Goal: Task Accomplishment & Management: Complete application form

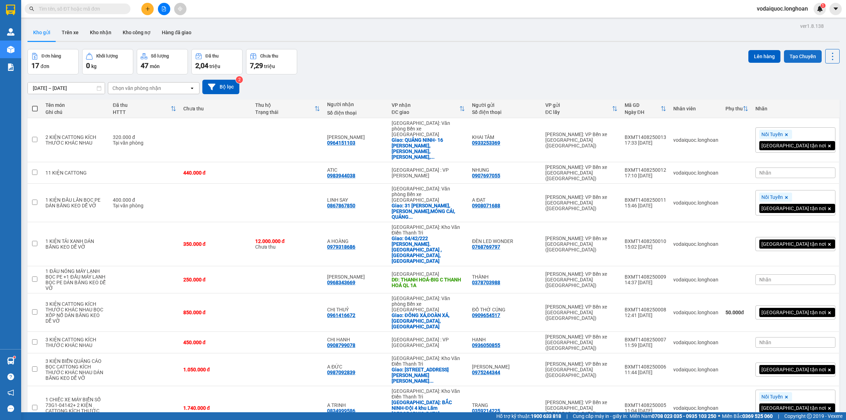
click at [788, 51] on button "Tạo Chuyến" at bounding box center [803, 56] width 38 height 13
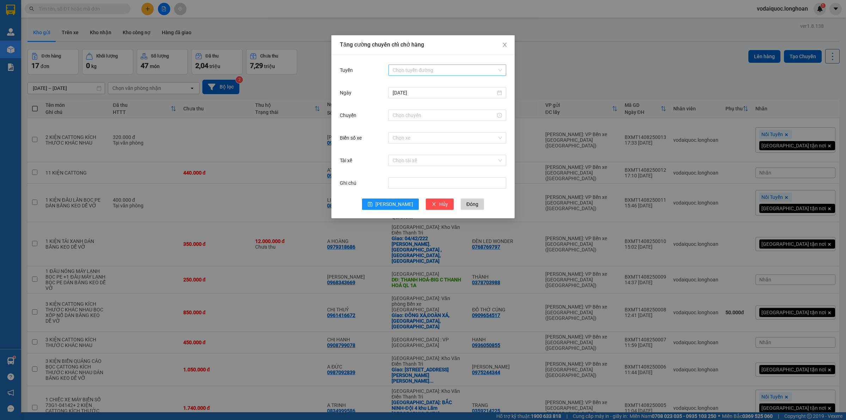
click at [429, 69] on input "Tuyến" at bounding box center [445, 70] width 104 height 11
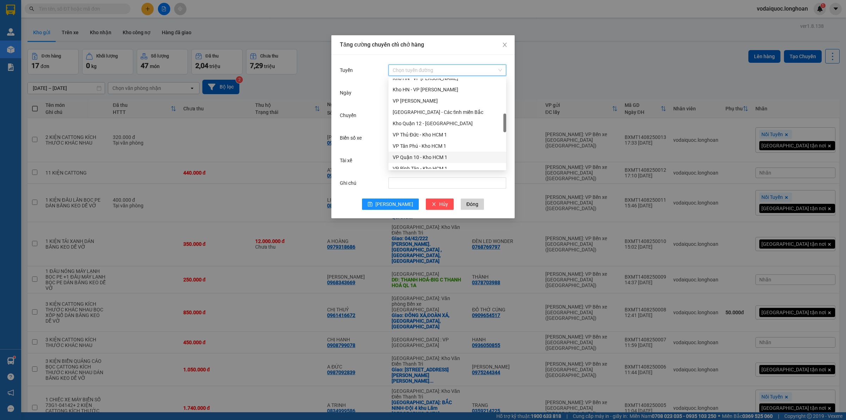
scroll to position [264, 0]
click at [418, 124] on div "VP Bình Tân - Kho HCM 1" at bounding box center [447, 125] width 109 height 8
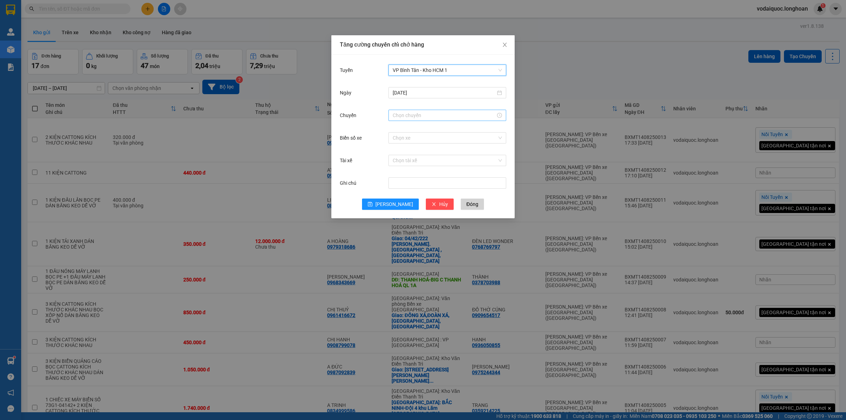
click at [421, 113] on input "Chuyến" at bounding box center [444, 115] width 103 height 8
click at [395, 173] on div "18" at bounding box center [398, 174] width 20 height 10
type input "18:00"
click at [418, 220] on span "OK" at bounding box center [417, 223] width 7 height 8
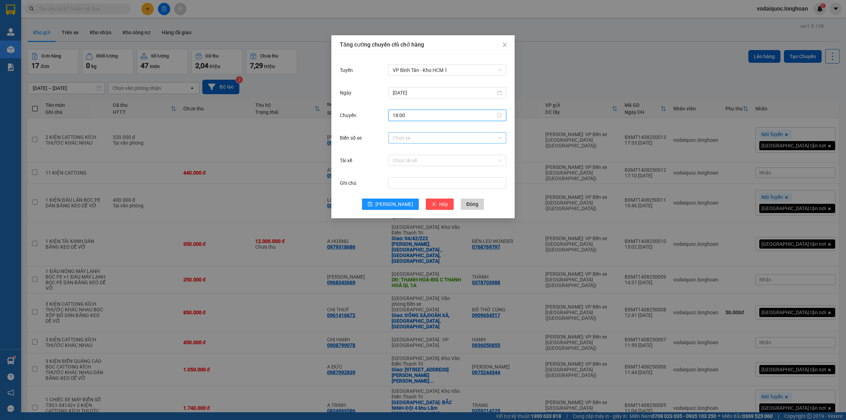
click at [413, 133] on input "Biển số xe" at bounding box center [445, 138] width 104 height 11
type input "355"
click at [416, 165] on div "29E-355.06" at bounding box center [447, 163] width 109 height 8
click at [412, 159] on input "Tài xế" at bounding box center [445, 160] width 104 height 11
click at [413, 161] on input "LÂM" at bounding box center [445, 160] width 104 height 11
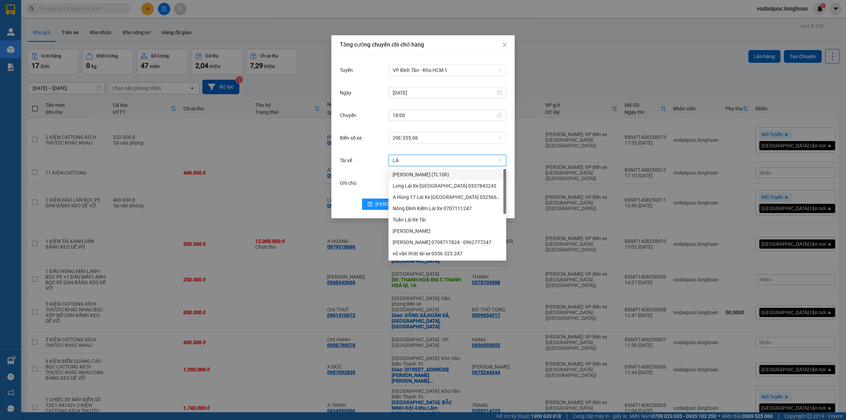
type input "L"
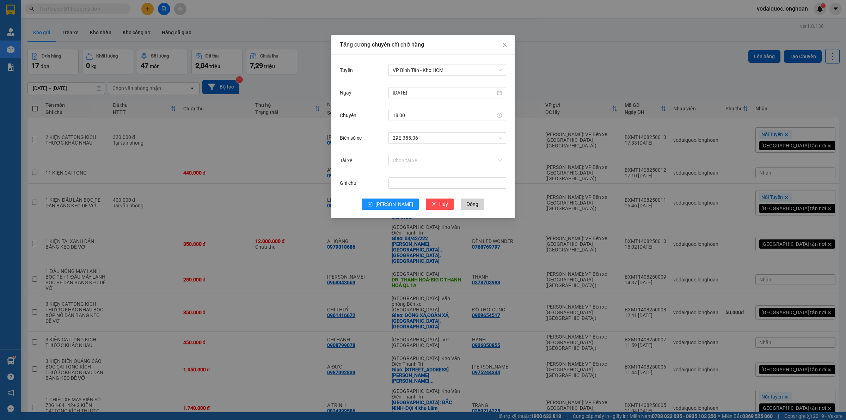
click at [367, 159] on div "Tài xế" at bounding box center [364, 160] width 49 height 14
click at [418, 161] on input "Tài xế" at bounding box center [445, 160] width 104 height 11
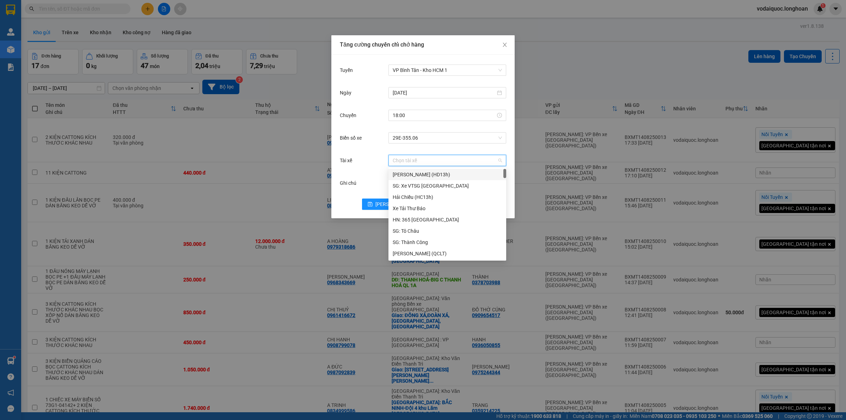
click at [419, 159] on input "Tài xế" at bounding box center [445, 160] width 104 height 11
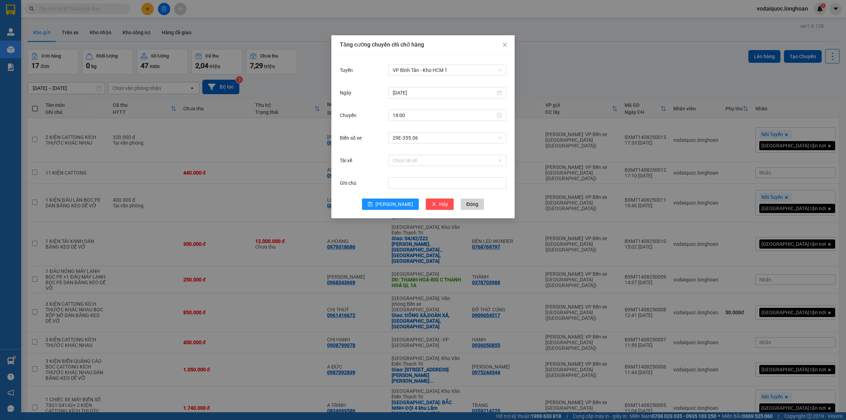
click at [365, 148] on div "Biển số xe 29E-355.06" at bounding box center [423, 142] width 166 height 23
click at [389, 203] on button "[PERSON_NAME]" at bounding box center [390, 203] width 57 height 11
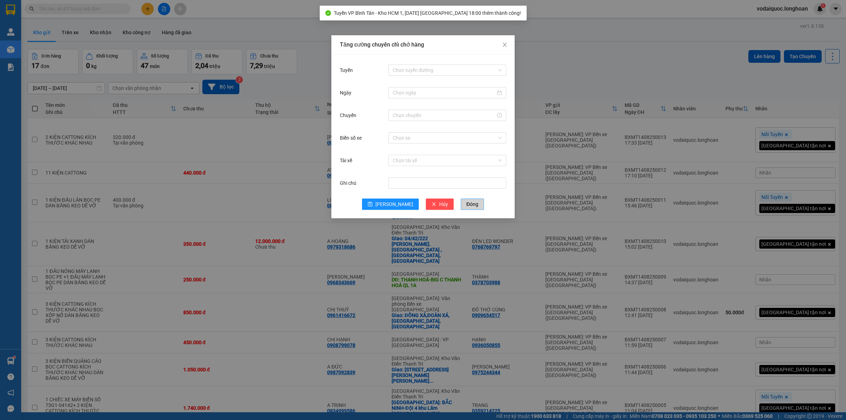
click at [466, 204] on span "Đóng" at bounding box center [472, 204] width 12 height 8
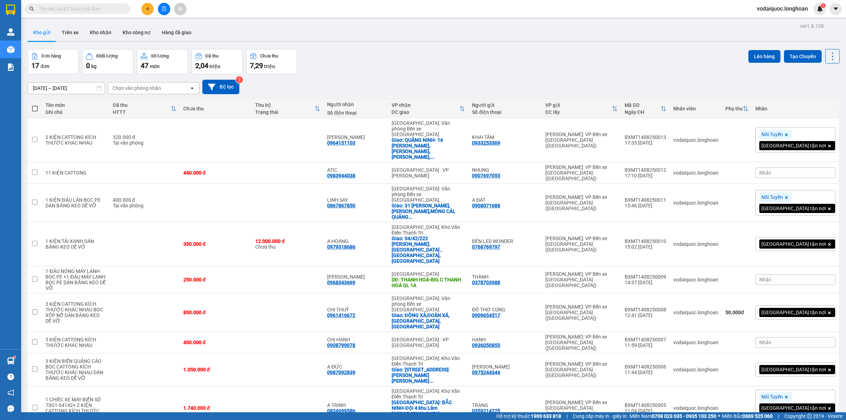
click at [34, 106] on span at bounding box center [35, 109] width 6 height 6
click at [35, 105] on input "checkbox" at bounding box center [35, 105] width 0 height 0
checkbox input "true"
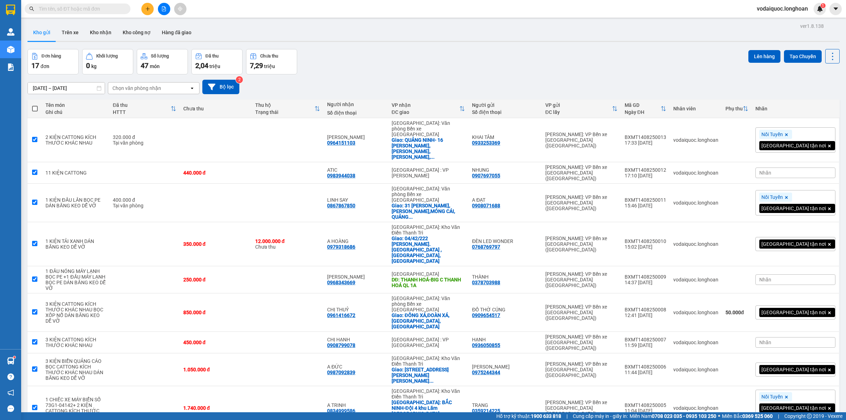
checkbox input "true"
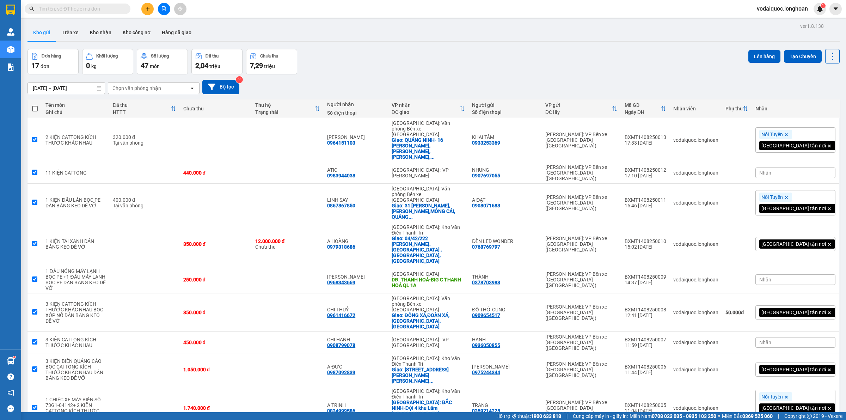
checkbox input "true"
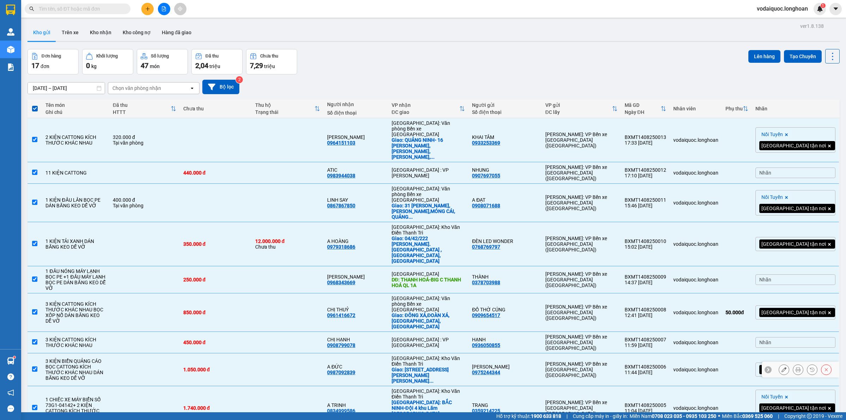
click at [34, 366] on input "checkbox" at bounding box center [34, 368] width 5 height 5
checkbox input "false"
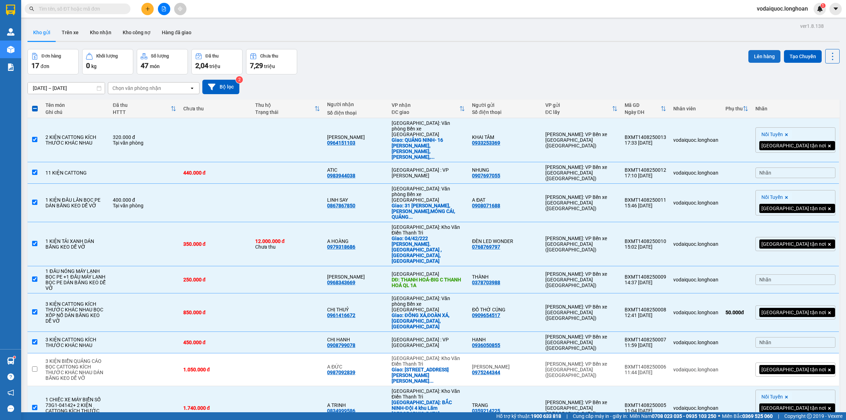
click at [757, 57] on button "Lên hàng" at bounding box center [764, 56] width 32 height 13
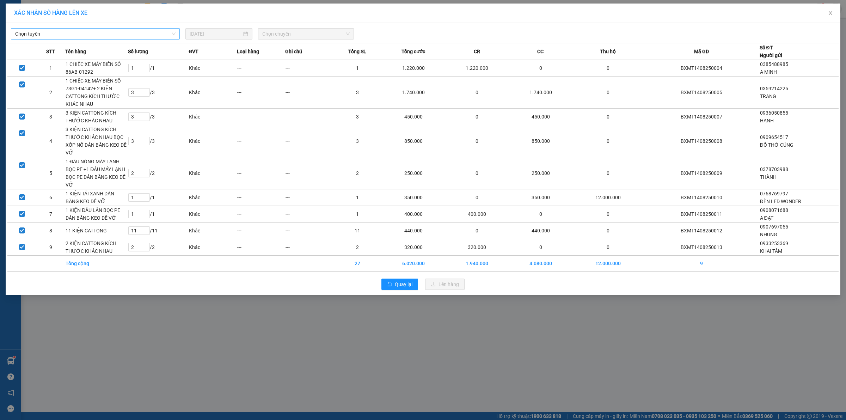
click at [165, 30] on span "Chọn tuyến" at bounding box center [95, 34] width 160 height 11
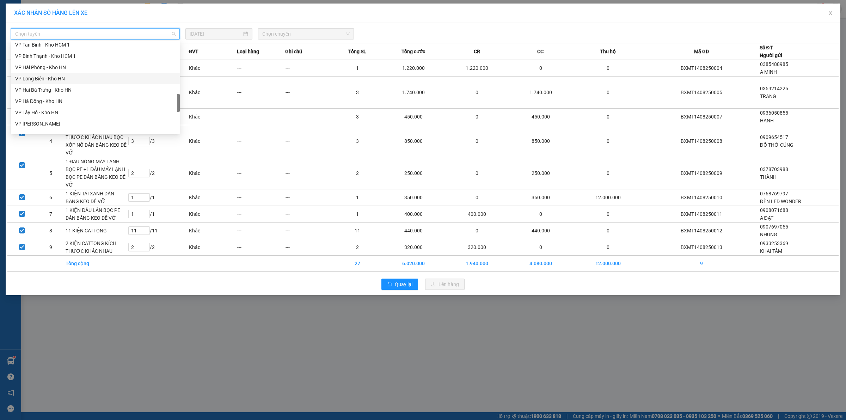
scroll to position [286, 0]
click at [52, 78] on div "VP Bình Tân - Kho HCM 1" at bounding box center [95, 78] width 160 height 8
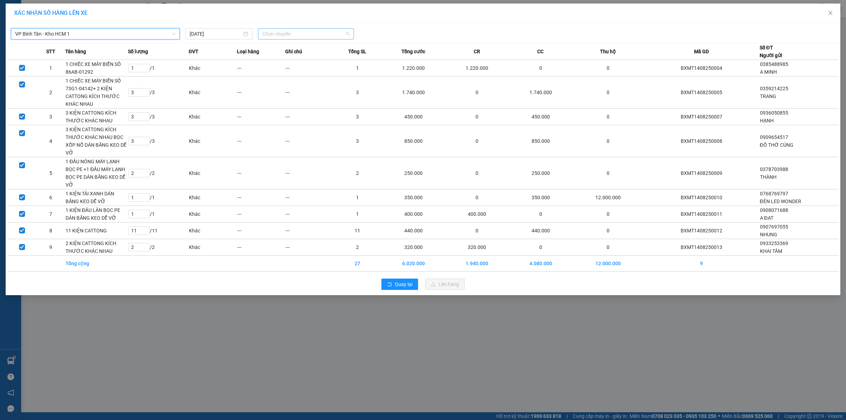
click at [297, 31] on span "Chọn chuyến" at bounding box center [306, 34] width 88 height 11
click at [284, 59] on div "18:00 (TC) - 29E-355.06" at bounding box center [289, 59] width 55 height 8
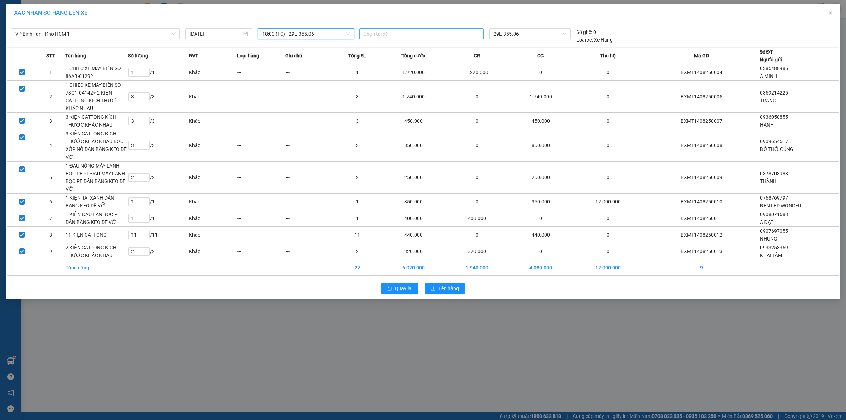
click at [466, 33] on div at bounding box center [421, 34] width 121 height 8
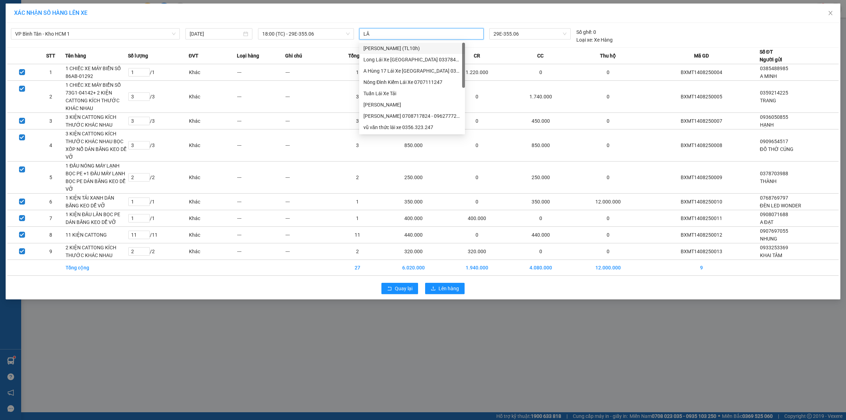
type input "L"
type input "LÂM"
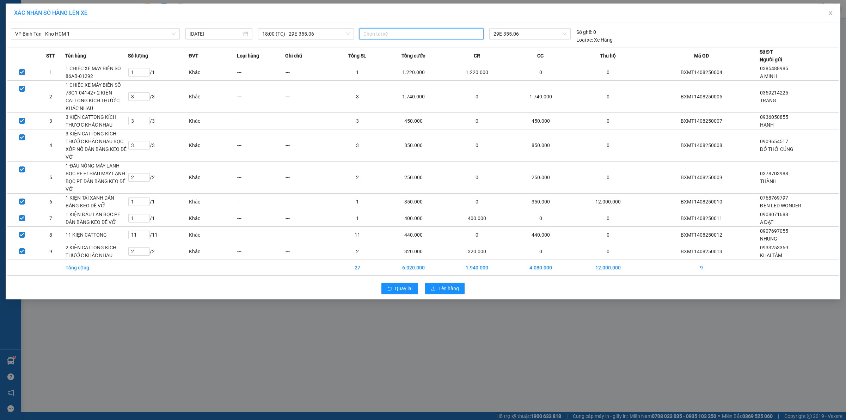
click at [413, 32] on div at bounding box center [421, 34] width 121 height 8
click at [412, 31] on div at bounding box center [421, 34] width 121 height 8
click at [419, 30] on div at bounding box center [421, 34] width 121 height 8
click at [439, 32] on div at bounding box center [421, 34] width 121 height 8
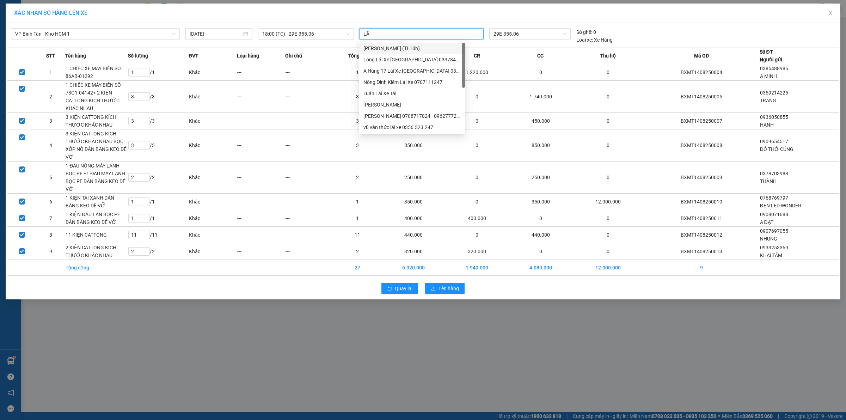
type input "L"
click at [466, 16] on div "XÁC NHẬN SỐ HÀNG LÊN XE" at bounding box center [423, 13] width 818 height 8
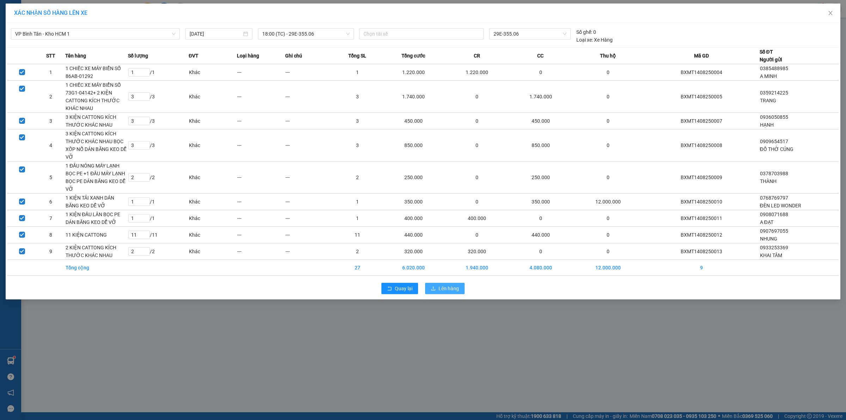
click at [450, 287] on span "Lên hàng" at bounding box center [448, 288] width 20 height 8
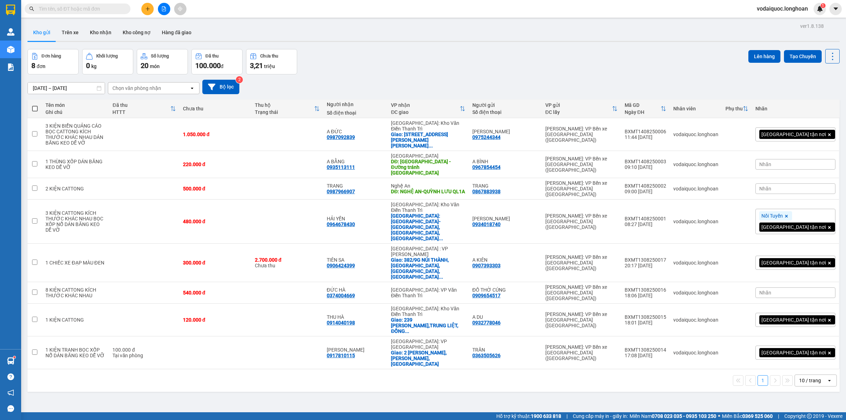
click at [33, 109] on span at bounding box center [35, 109] width 6 height 6
click at [35, 105] on input "checkbox" at bounding box center [35, 105] width 0 height 0
checkbox input "true"
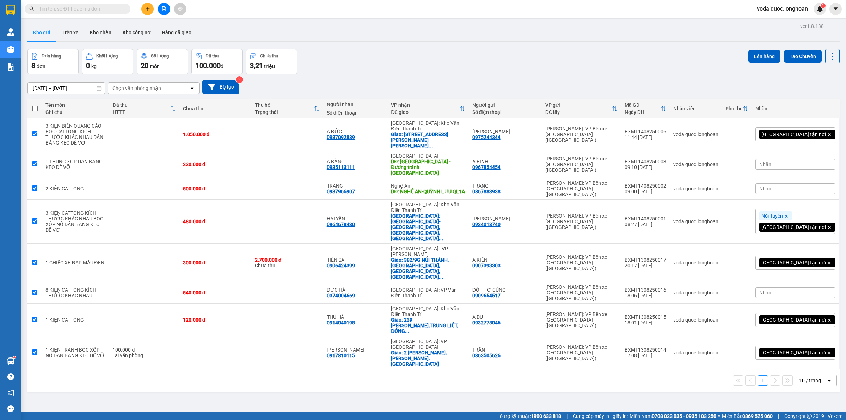
checkbox input "true"
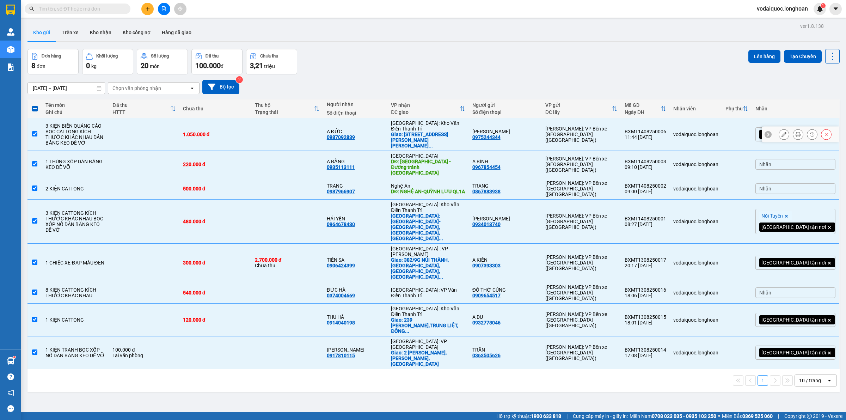
click at [37, 131] on input "checkbox" at bounding box center [34, 133] width 5 height 5
checkbox input "false"
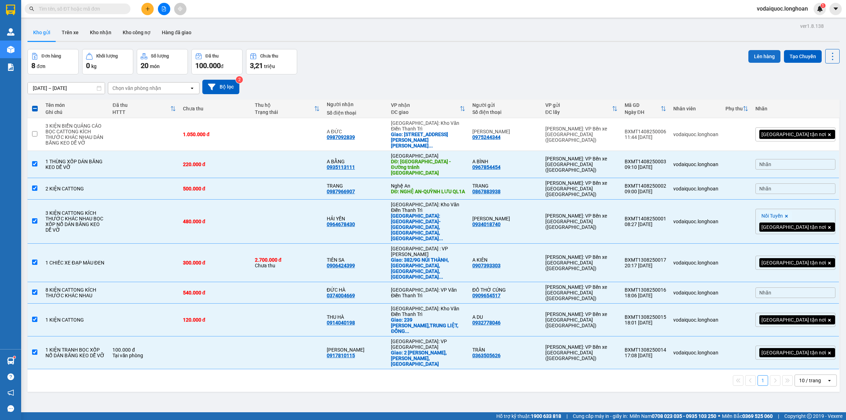
click at [754, 56] on button "Lên hàng" at bounding box center [764, 56] width 32 height 13
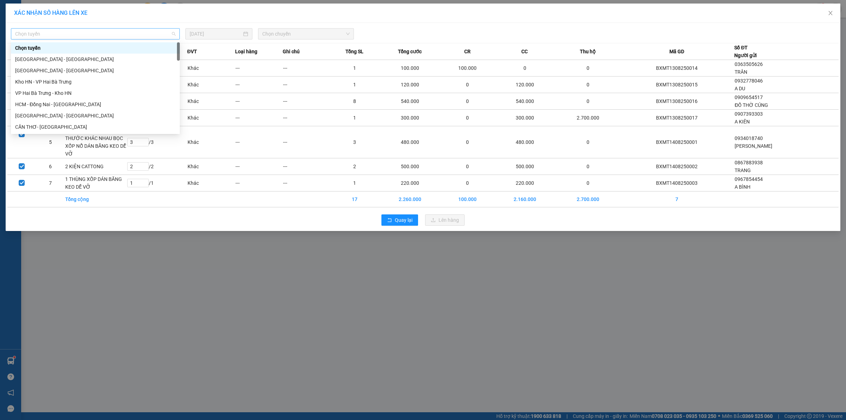
click at [128, 30] on span "Chọn tuyến" at bounding box center [95, 34] width 160 height 11
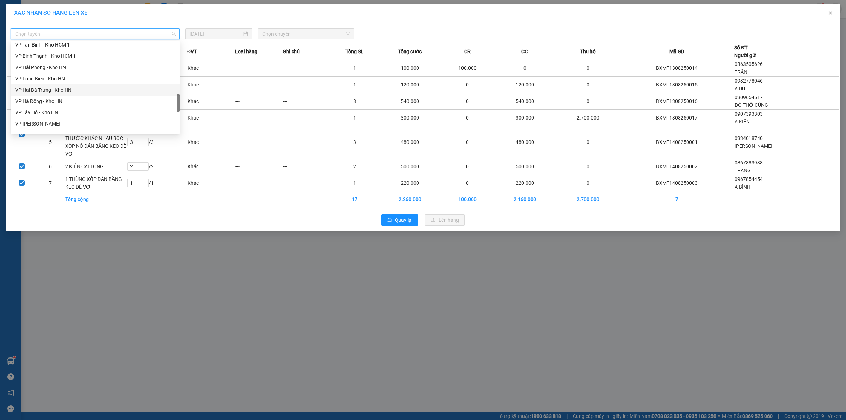
scroll to position [286, 0]
click at [49, 79] on div "VP Bình Tân - Kho HCM 1" at bounding box center [95, 78] width 160 height 8
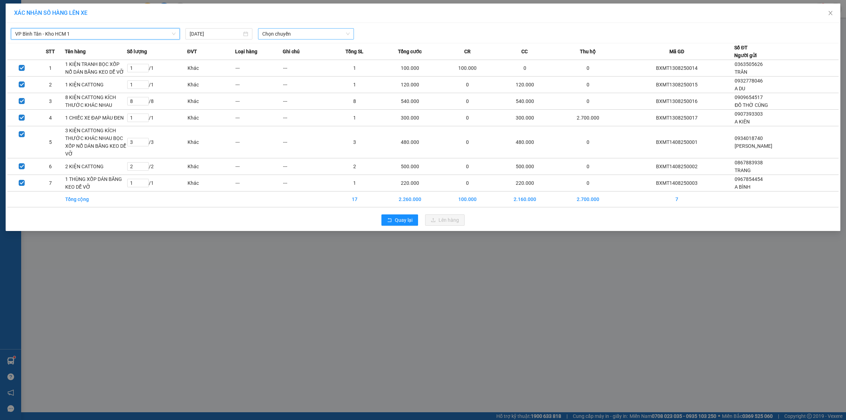
click at [303, 34] on span "Chọn chuyến" at bounding box center [306, 34] width 88 height 11
click at [287, 59] on div "18:00 (TC) - 29E-355.06" at bounding box center [289, 59] width 55 height 8
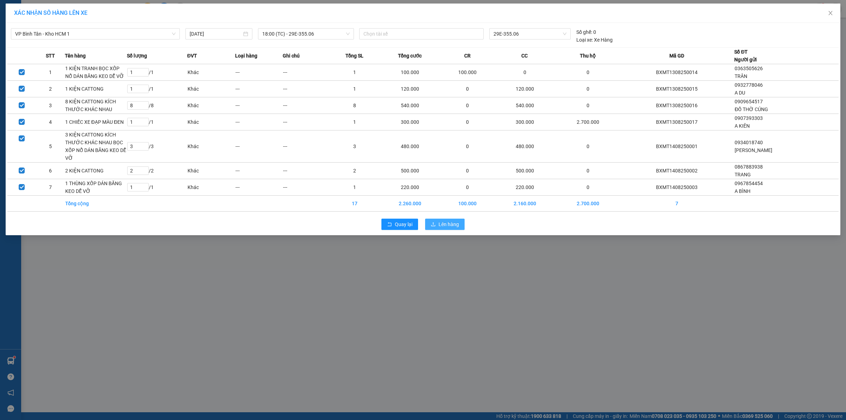
click at [448, 223] on span "Lên hàng" at bounding box center [448, 224] width 20 height 8
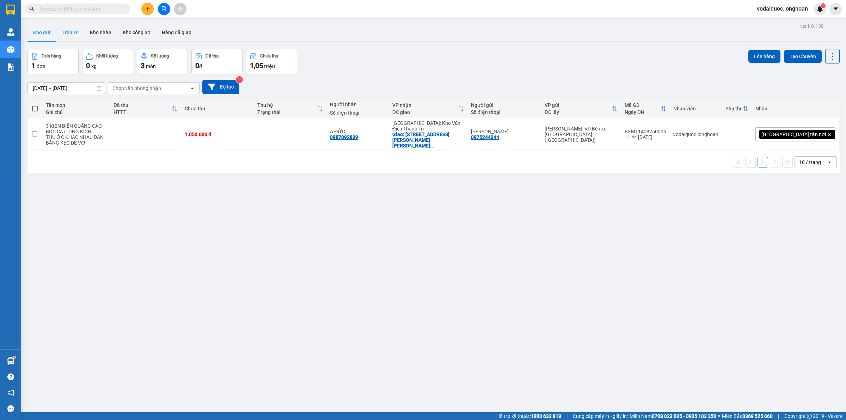
click at [68, 33] on button "Trên xe" at bounding box center [70, 32] width 28 height 17
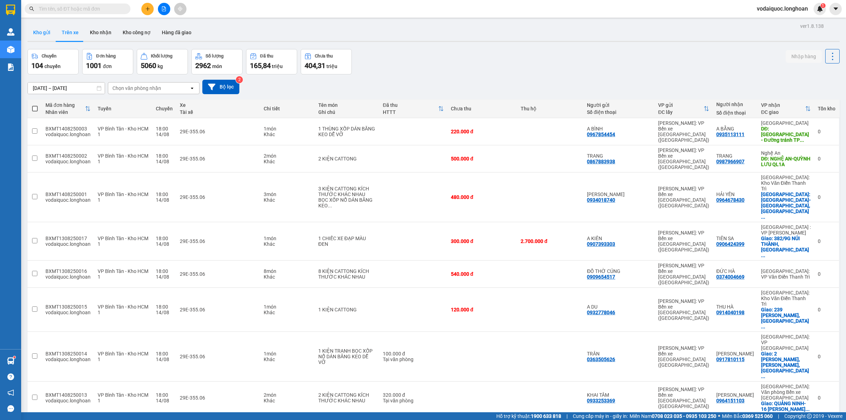
click at [36, 29] on button "Kho gửi" at bounding box center [41, 32] width 29 height 17
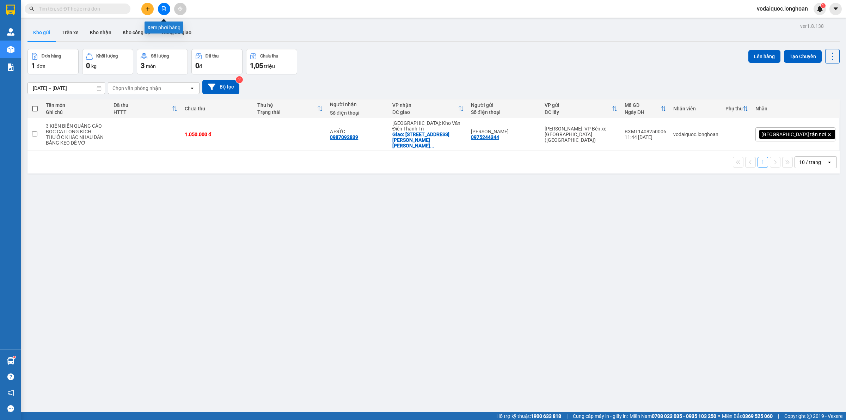
click at [164, 5] on button at bounding box center [164, 9] width 12 height 12
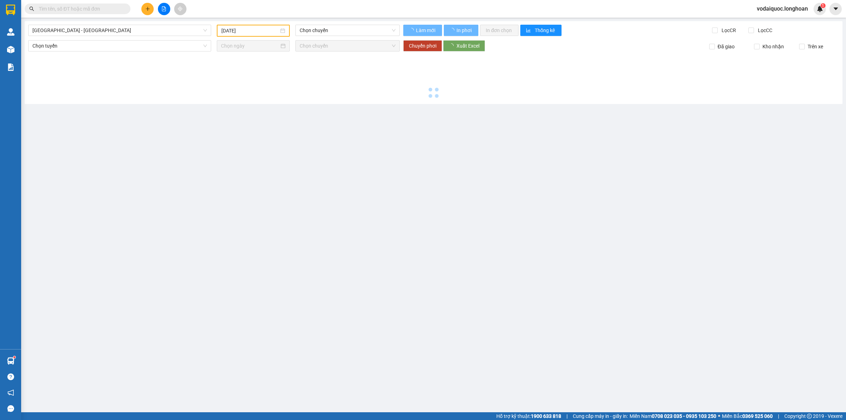
type input "[DATE]"
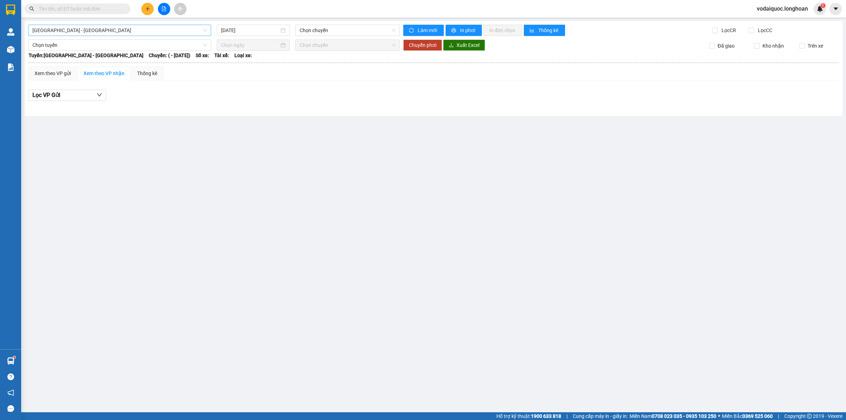
click at [134, 26] on span "[GEOGRAPHIC_DATA] - [GEOGRAPHIC_DATA]" at bounding box center [119, 30] width 174 height 11
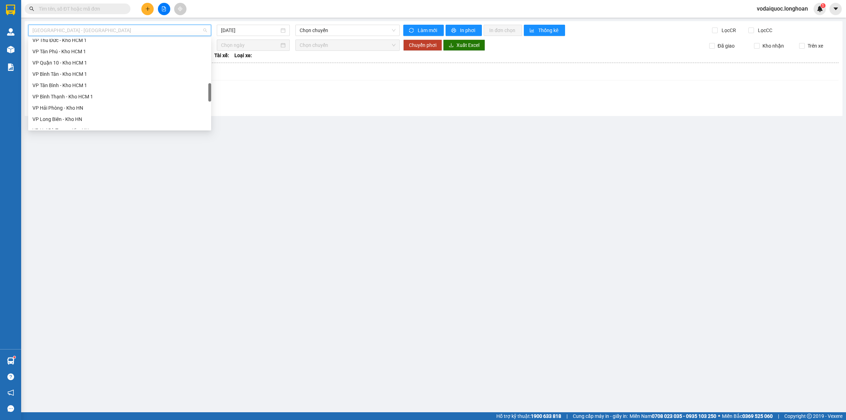
scroll to position [242, 0]
click at [69, 120] on div "VP Bình Tân - Kho HCM 1" at bounding box center [119, 118] width 174 height 8
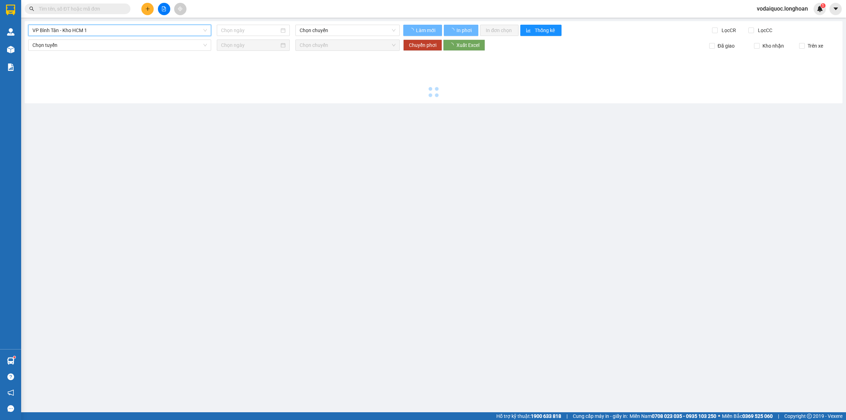
type input "[DATE]"
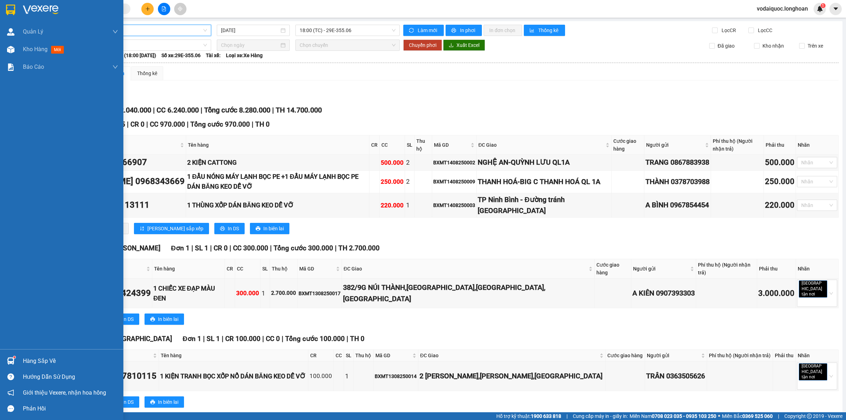
click at [24, 9] on img at bounding box center [41, 10] width 36 height 11
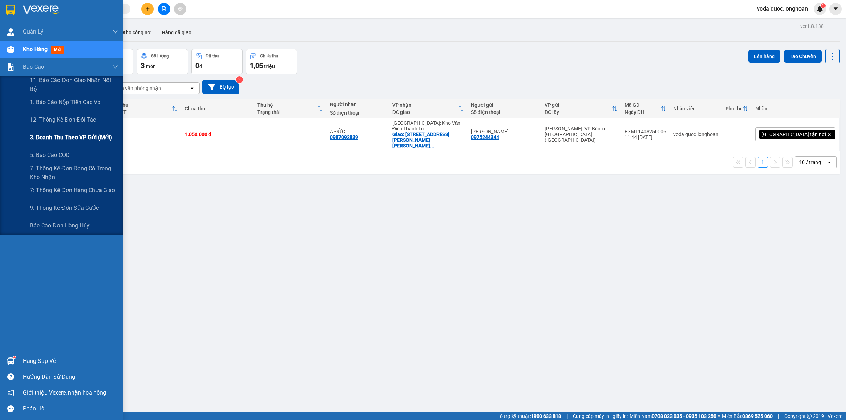
click at [73, 139] on span "3. Doanh Thu theo VP Gửi (mới)" at bounding box center [71, 137] width 82 height 9
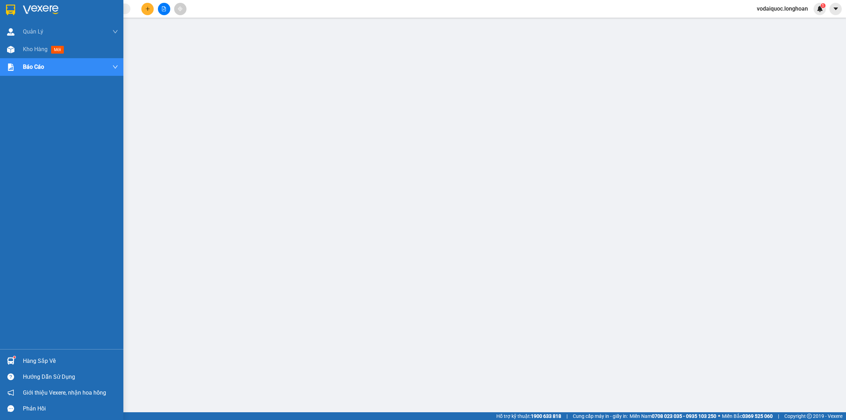
click at [35, 6] on img at bounding box center [41, 10] width 36 height 11
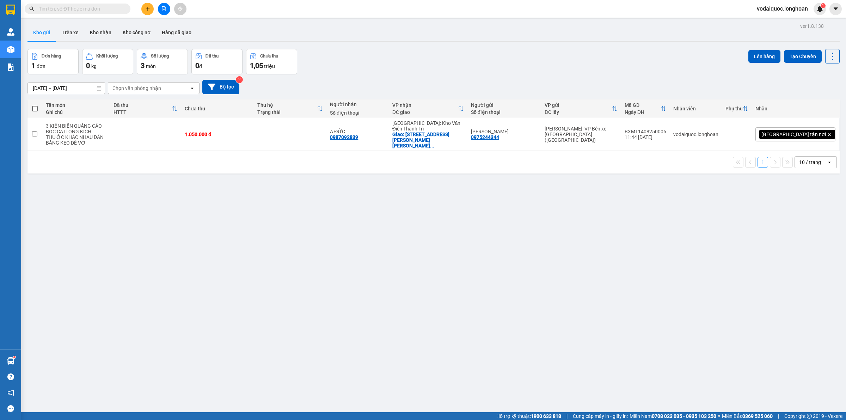
click at [521, 48] on div "ver 1.8.138 Kho gửi Trên xe Kho nhận Kho công nợ Hàng đã giao Đơn hàng 1 đơn Kh…" at bounding box center [434, 231] width 818 height 420
click at [102, 30] on button "Kho nhận" at bounding box center [100, 32] width 33 height 17
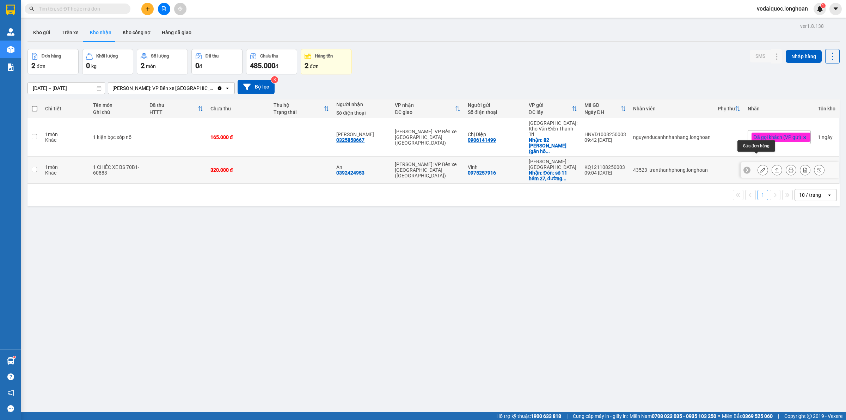
click at [760, 167] on icon at bounding box center [762, 169] width 5 height 5
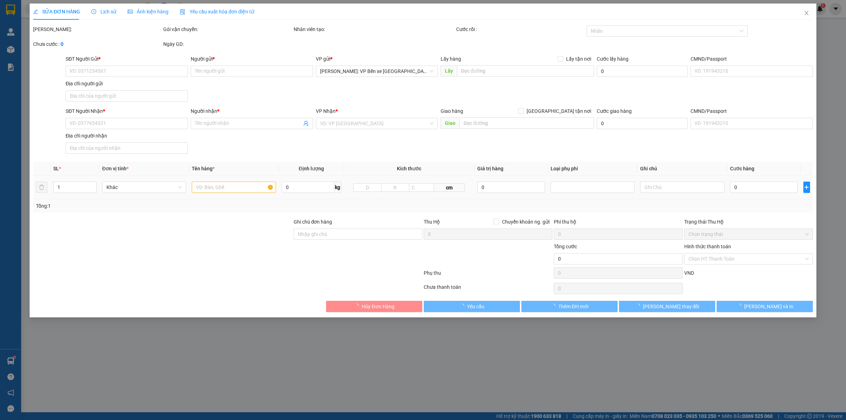
type input "0975257916"
type input "Vinh"
checkbox input "true"
type input "Đón: [STREET_ADDRESS][PERSON_NAME]"
type input "0392424953"
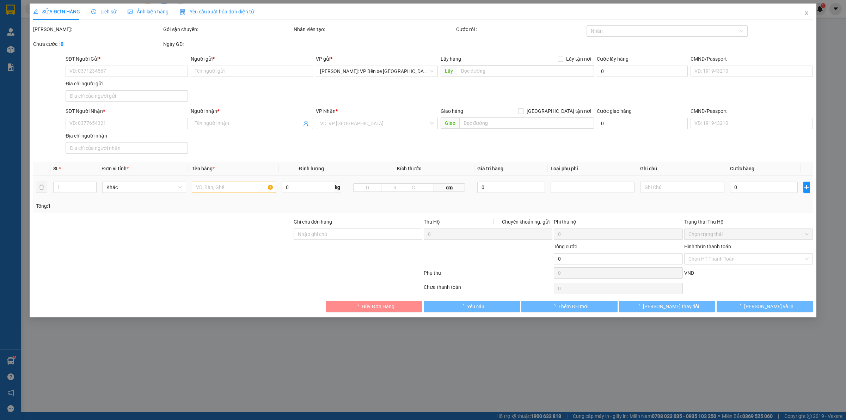
type input "An"
type input "CÓ CHÌA KHOÁ QUẤN TAY LÁI - KHÔNG CAVET + 1 THẺ XE"
type input "320.000"
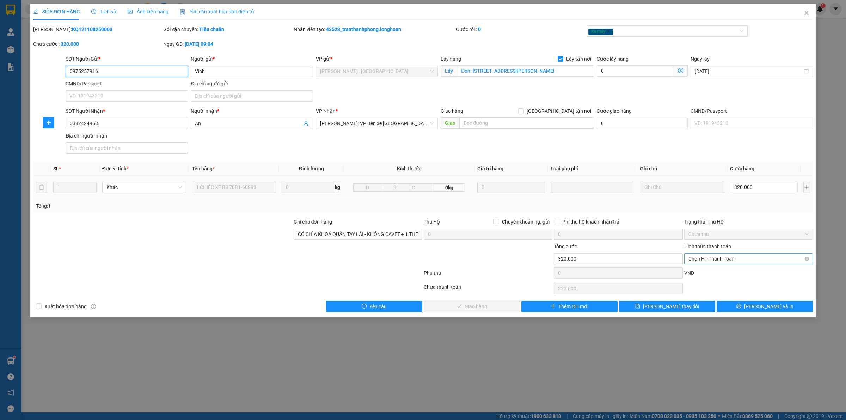
click at [732, 262] on span "Chọn HT Thanh Toán" at bounding box center [748, 258] width 120 height 11
click at [712, 271] on div "Tại văn phòng" at bounding box center [748, 274] width 120 height 8
type input "0"
click at [475, 308] on span "[PERSON_NAME] và Giao hàng" at bounding box center [476, 306] width 68 height 8
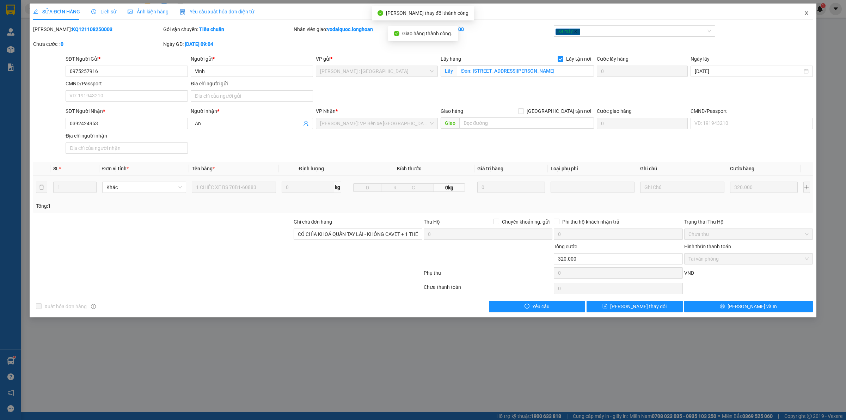
click at [810, 12] on span "Close" at bounding box center [806, 14] width 20 height 20
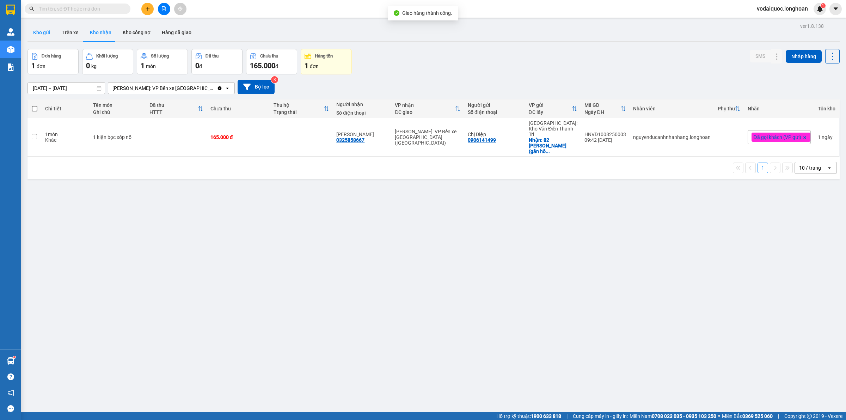
click at [47, 31] on button "Kho gửi" at bounding box center [41, 32] width 29 height 17
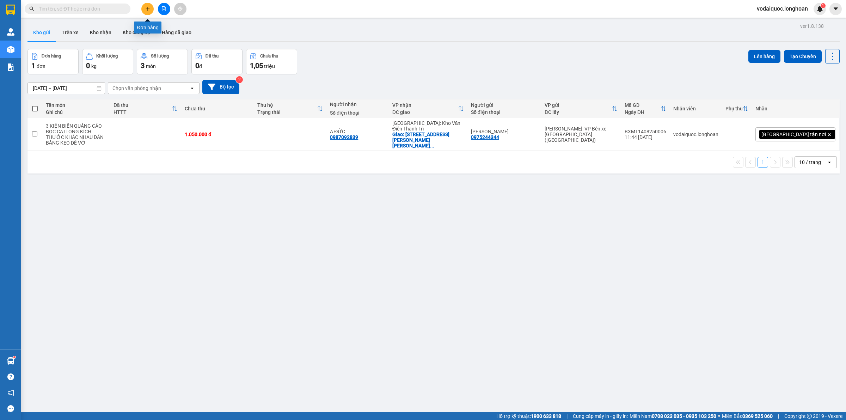
click at [149, 7] on icon "plus" at bounding box center [147, 8] width 5 height 5
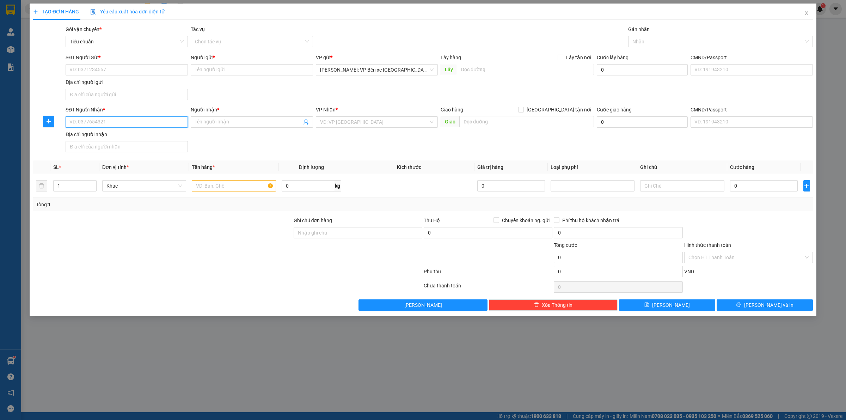
click at [112, 118] on input "SĐT Người Nhận *" at bounding box center [127, 121] width 122 height 11
paste input "0978181237"
type input "0978181237"
click at [208, 118] on input "Người nhận *" at bounding box center [248, 122] width 107 height 8
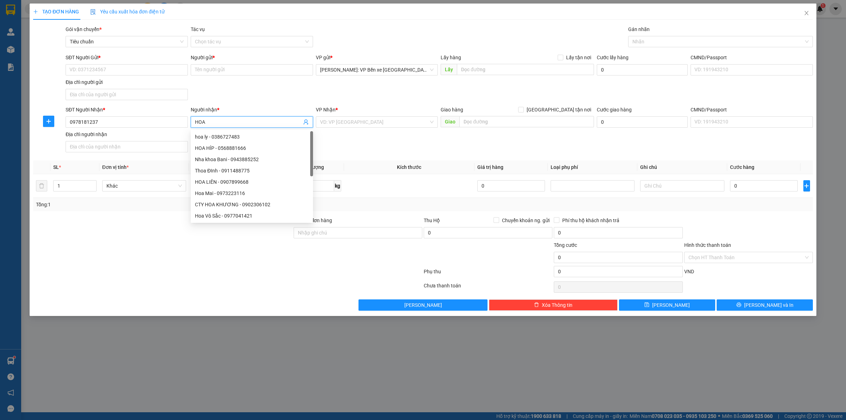
type input "HOA"
click at [128, 63] on div "SĐT Người Gửi *" at bounding box center [127, 59] width 122 height 11
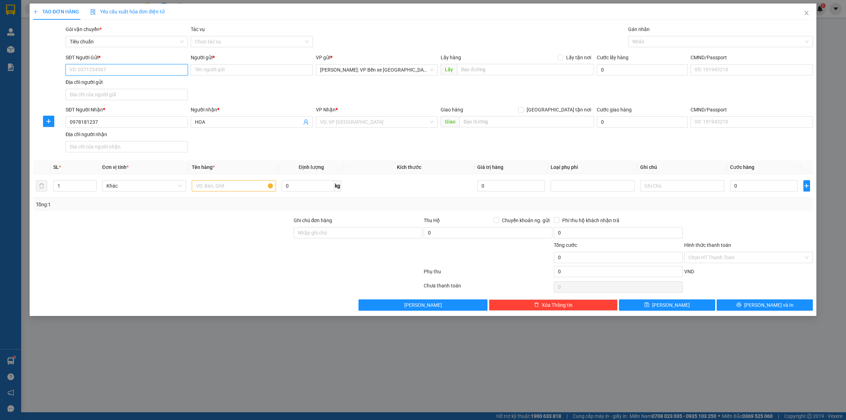
click at [133, 66] on input "SĐT Người Gửi *" at bounding box center [127, 69] width 122 height 11
click at [102, 68] on input "SĐT Người Gửi *" at bounding box center [127, 69] width 122 height 11
click at [99, 71] on input "090863" at bounding box center [127, 69] width 122 height 11
type input "0908635154"
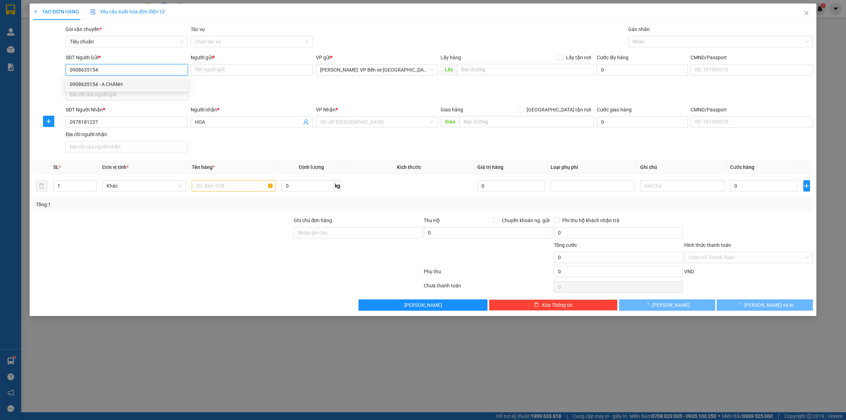
click at [142, 80] on div "0908635154 - A CHÁNH" at bounding box center [127, 84] width 114 height 8
type input "A CHÁNH"
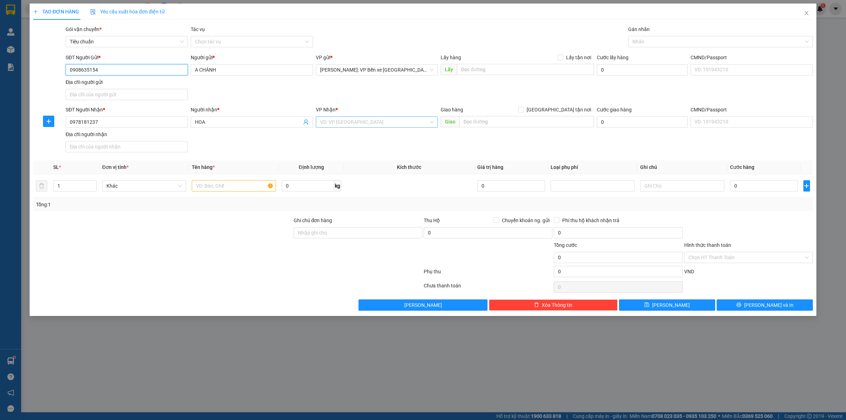
type input "0908635154"
click at [358, 121] on input "search" at bounding box center [374, 122] width 109 height 11
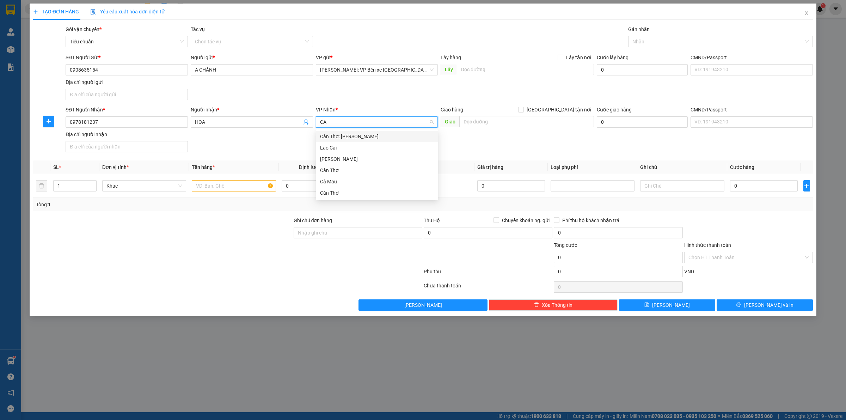
type input "C"
type input "CẦN"
click at [365, 133] on div "Cần Thơ: [PERSON_NAME]" at bounding box center [377, 137] width 114 height 8
click at [497, 122] on input "text" at bounding box center [526, 121] width 135 height 11
click at [503, 123] on input "text" at bounding box center [526, 121] width 135 height 11
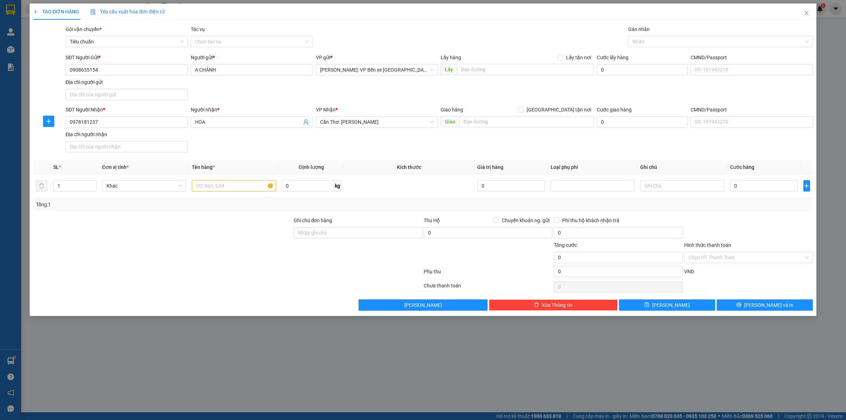
click at [137, 115] on div "SĐT Người Nhận *" at bounding box center [127, 111] width 122 height 11
click at [492, 125] on input "text" at bounding box center [526, 121] width 135 height 11
paste input "đường [PERSON_NAME] phường [GEOGRAPHIC_DATA]"
type input "đường [PERSON_NAME] [GEOGRAPHIC_DATA],[GEOGRAPHIC_DATA]"
click at [523, 108] on input "[GEOGRAPHIC_DATA] tận nơi" at bounding box center [520, 109] width 5 height 5
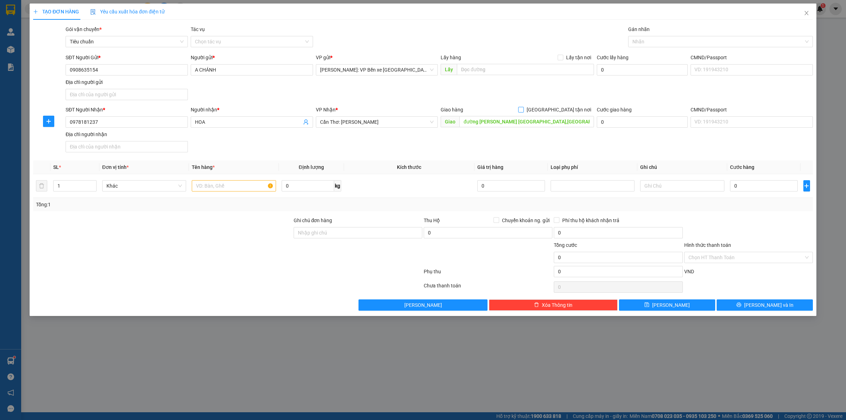
checkbox input "true"
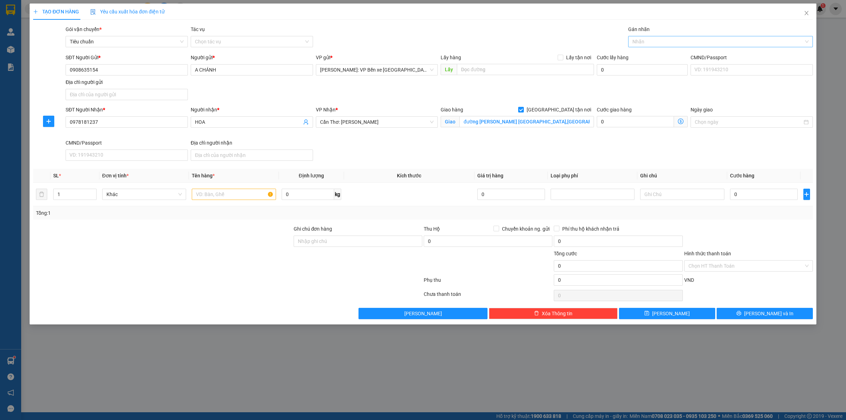
click at [660, 39] on div at bounding box center [717, 41] width 174 height 8
type input "GIAO"
click at [648, 55] on div "[GEOGRAPHIC_DATA] tận nơi" at bounding box center [720, 56] width 176 height 8
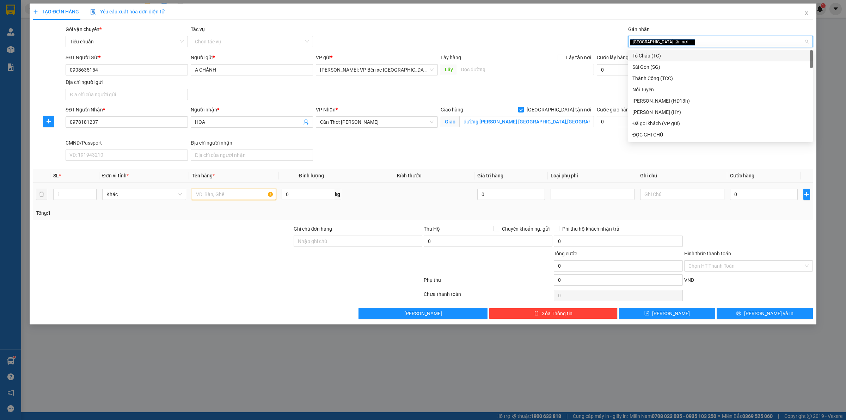
click at [211, 195] on input "text" at bounding box center [234, 194] width 84 height 11
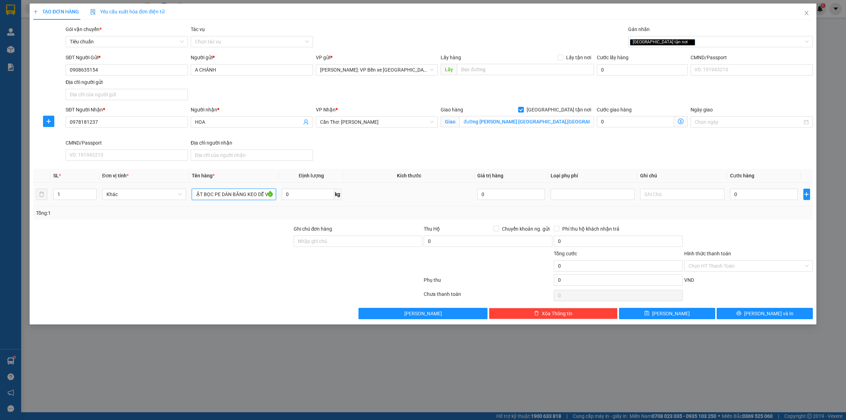
scroll to position [0, 33]
type input "1 KIỆN MÁY GIẶT BỌC PE DÁN BĂNG KEO DỄ VỠ"
click at [755, 196] on input "0" at bounding box center [764, 194] width 68 height 11
click at [113, 261] on div at bounding box center [162, 262] width 260 height 25
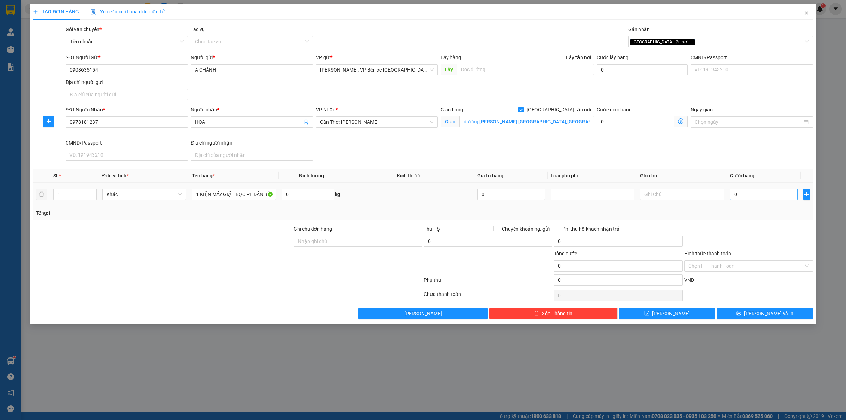
click at [740, 189] on div "0" at bounding box center [764, 194] width 68 height 14
click at [741, 198] on input "0" at bounding box center [764, 194] width 68 height 11
type input "3"
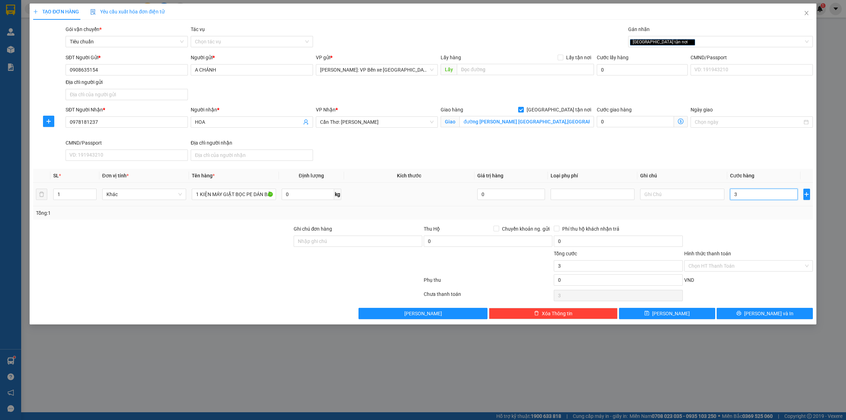
type input "35"
type input "350"
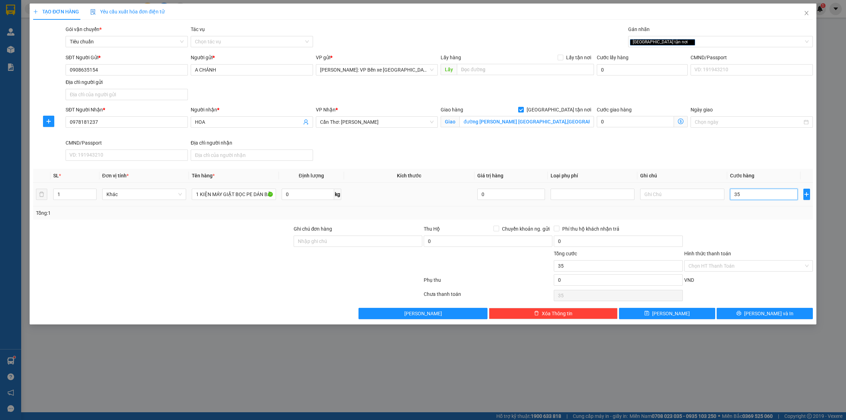
type input "350"
type input "3.500"
type input "35.000"
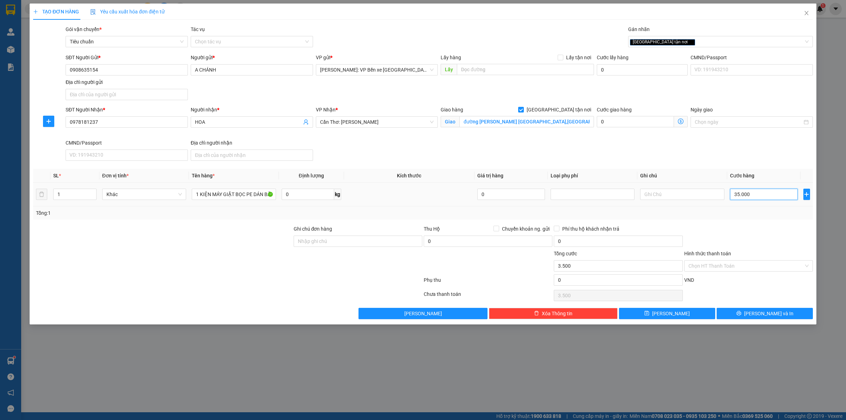
type input "35.000"
type input "350.000"
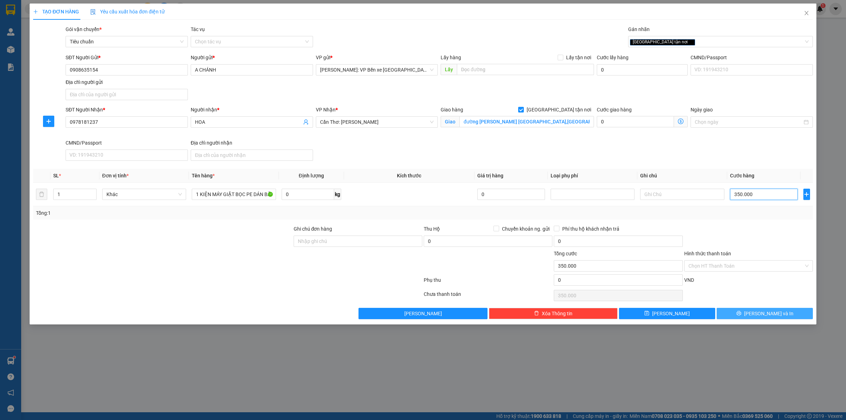
type input "350.000"
click at [773, 316] on span "[PERSON_NAME] và In" at bounding box center [768, 313] width 49 height 8
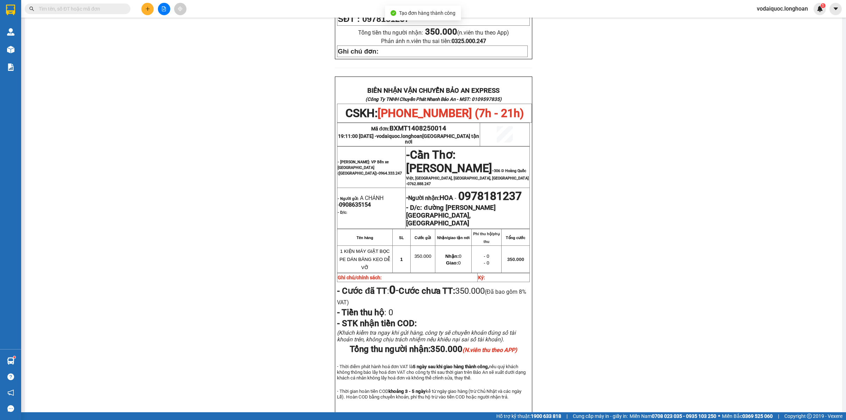
scroll to position [308, 0]
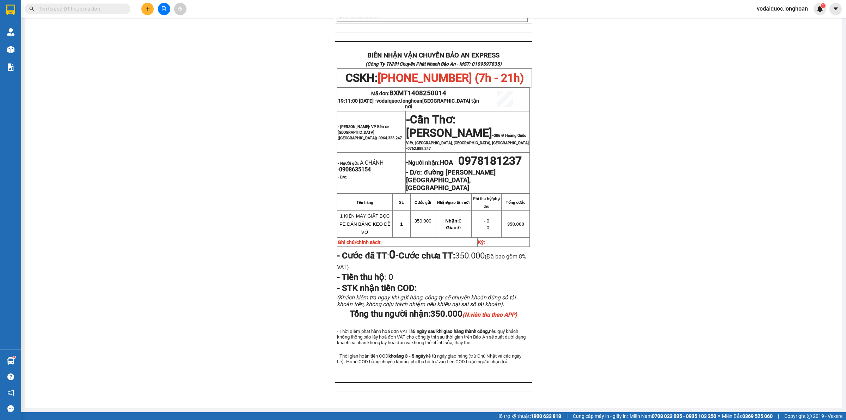
click at [131, 117] on div "PHIẾU DÁN LÊN HÀNG CSKH: [PHONE_NUMBER] CÔNG TY TNHH CHUYỂN PHÁT NHANH BẢO AN M…" at bounding box center [433, 81] width 800 height 638
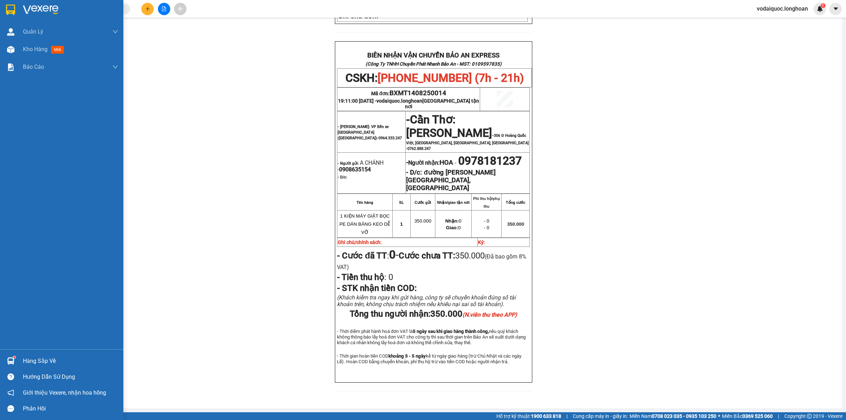
click at [32, 7] on img at bounding box center [41, 10] width 36 height 11
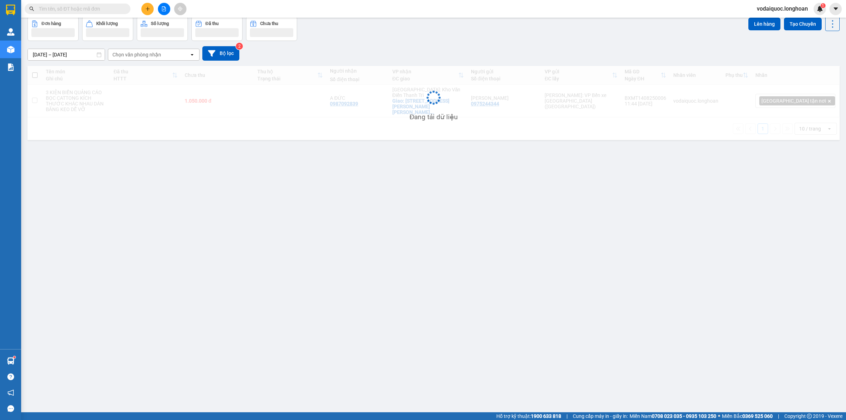
scroll to position [32, 0]
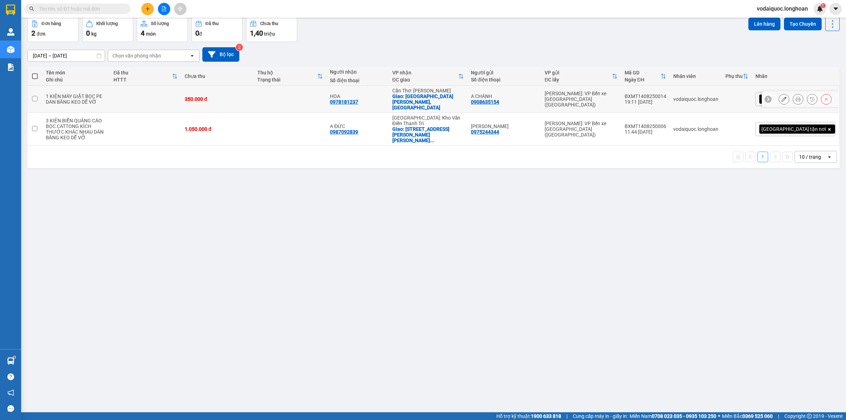
click at [779, 93] on button at bounding box center [784, 99] width 10 height 12
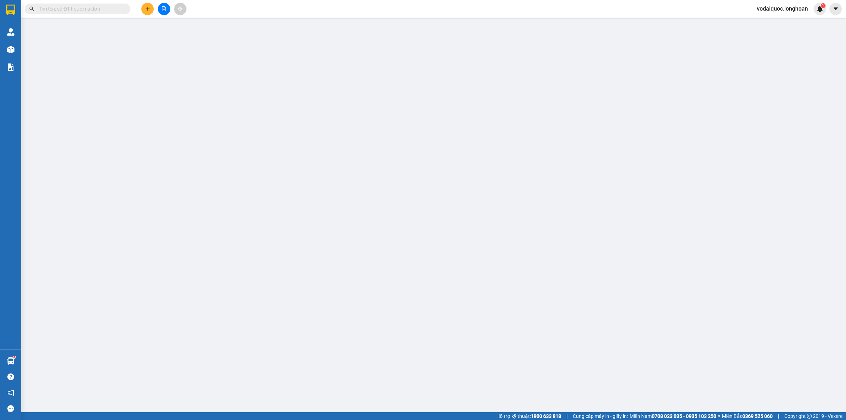
type input "0908635154"
type input "A CHÁNH"
type input "0978181237"
type input "HOA"
checkbox input "true"
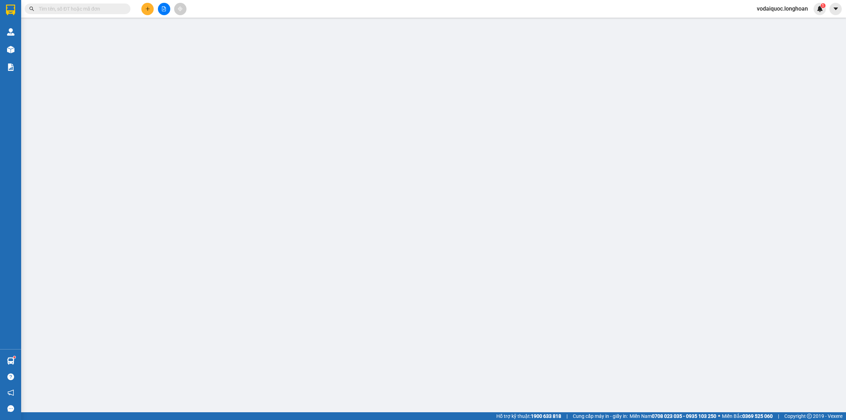
type input "đường [PERSON_NAME] [GEOGRAPHIC_DATA],[GEOGRAPHIC_DATA]"
type input "350.000"
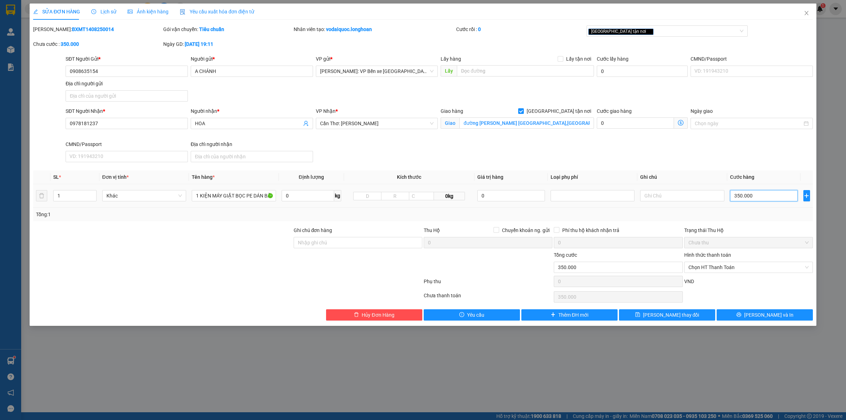
click at [752, 194] on input "350.000" at bounding box center [764, 195] width 68 height 11
type input "3"
type input "30"
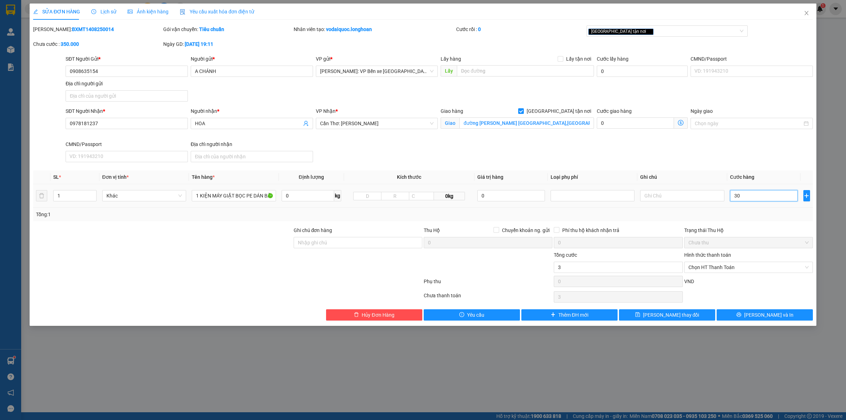
type input "30"
type input "300"
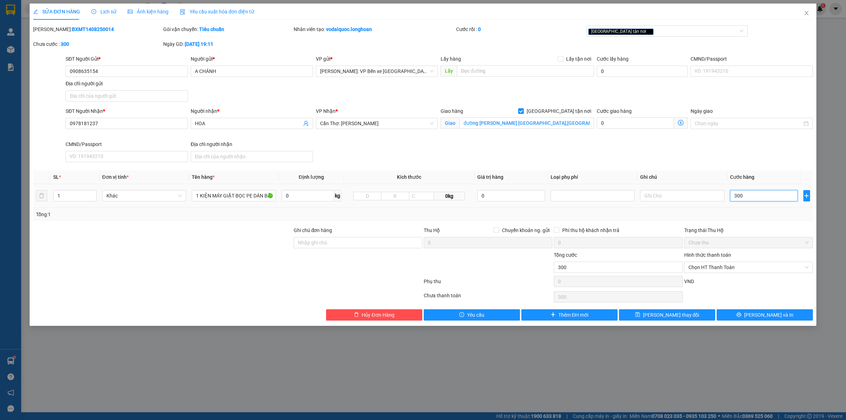
type input "3.000"
type input "30.000"
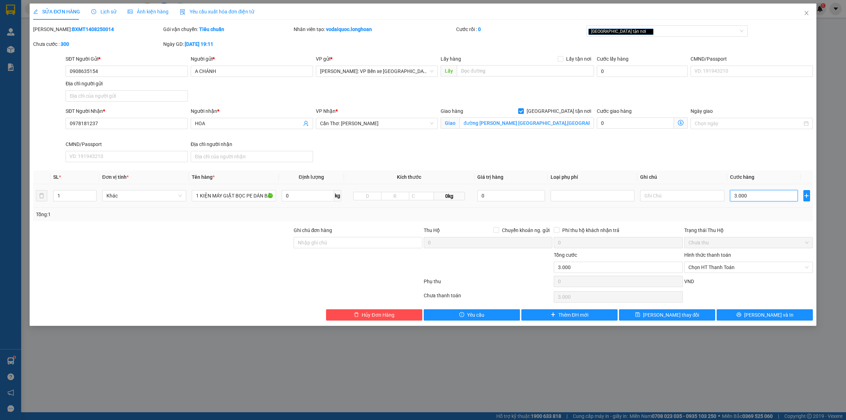
type input "30.000"
type input "300.000"
click at [767, 318] on span "[PERSON_NAME] và In" at bounding box center [768, 315] width 49 height 8
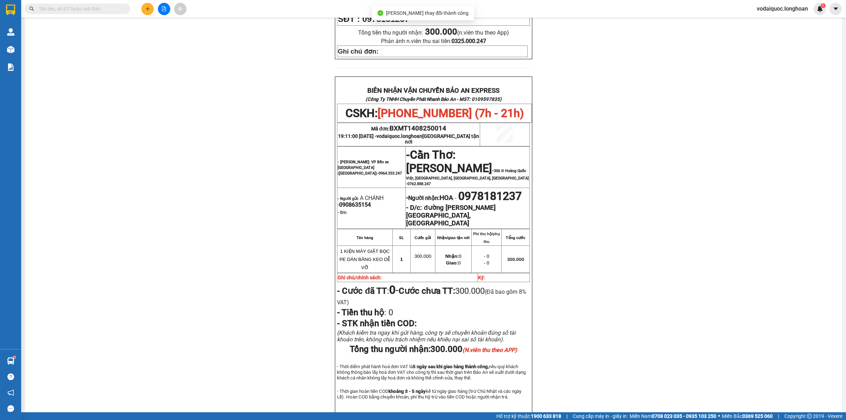
scroll to position [323, 0]
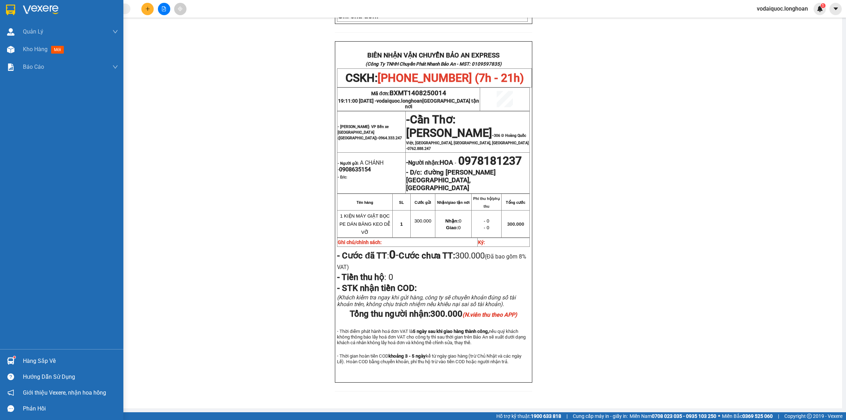
click at [15, 7] on img at bounding box center [10, 10] width 9 height 11
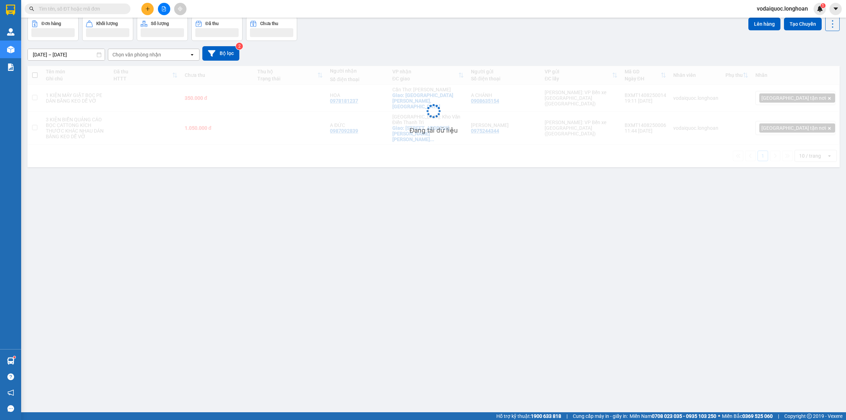
scroll to position [32, 0]
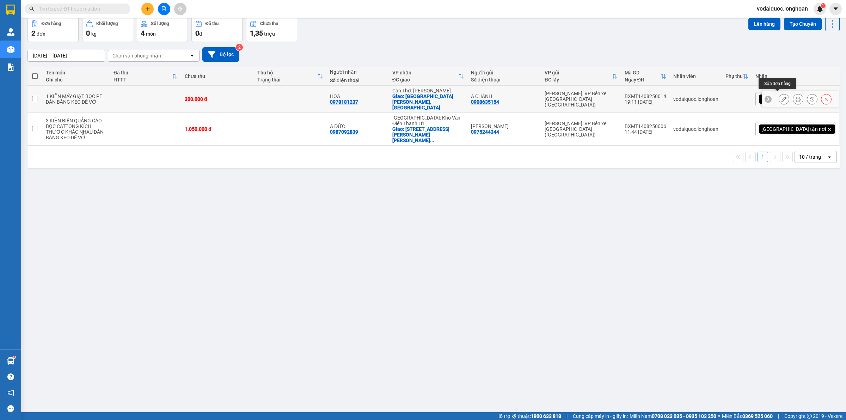
click at [781, 97] on icon at bounding box center [783, 99] width 5 height 5
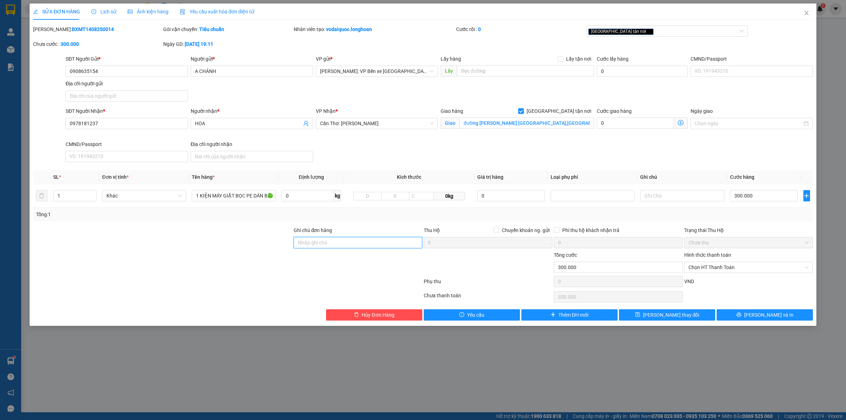
click at [361, 241] on input "Ghi chú đơn hàng" at bounding box center [358, 242] width 129 height 11
type input "HÀNG DỄ VỠ HƯ VỠ KHÔNG ĐỀN"
click at [774, 318] on span "[PERSON_NAME] và In" at bounding box center [768, 315] width 49 height 8
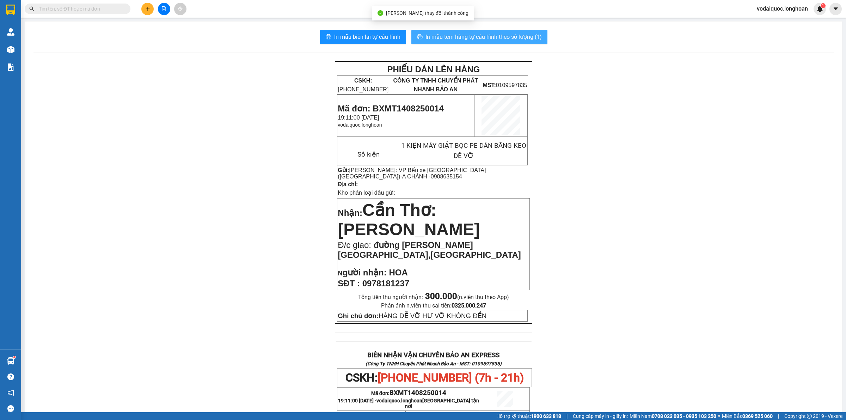
click at [473, 35] on span "In mẫu tem hàng tự cấu hình theo số lượng (1)" at bounding box center [483, 36] width 116 height 9
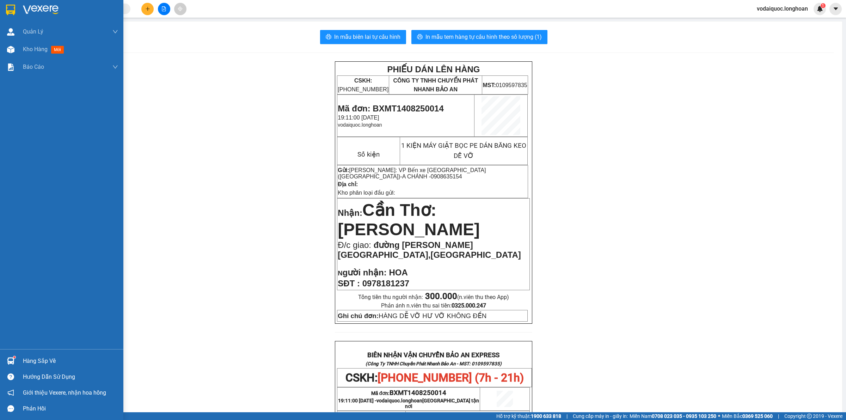
click at [40, 8] on img at bounding box center [41, 10] width 36 height 11
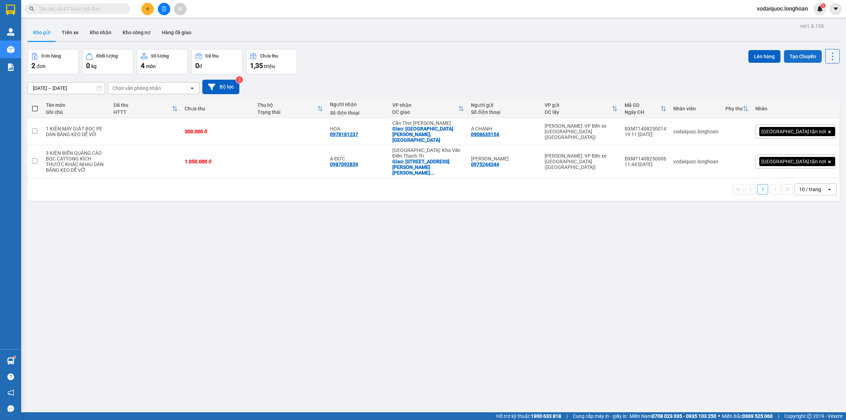
click at [794, 50] on button "Tạo Chuyến" at bounding box center [803, 56] width 38 height 13
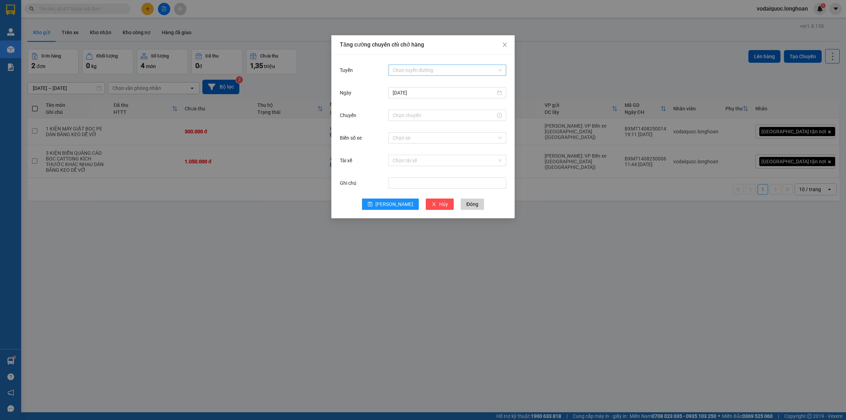
click at [418, 67] on input "Tuyến" at bounding box center [445, 70] width 104 height 11
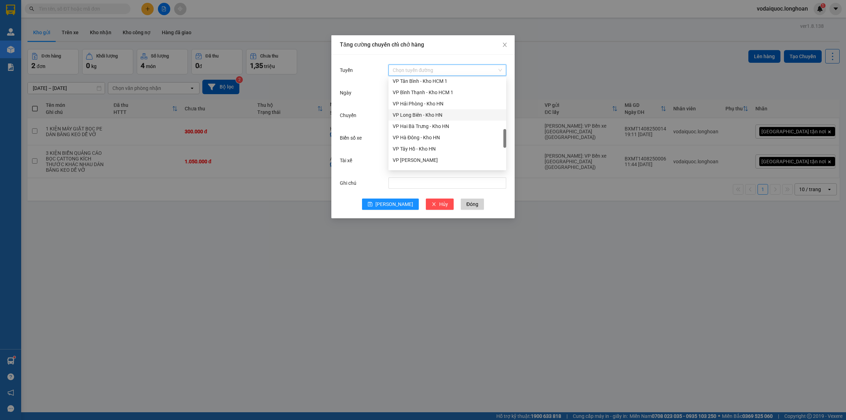
scroll to position [275, 0]
click at [431, 115] on div "VP Bình Tân - Kho HCM 1" at bounding box center [447, 114] width 109 height 8
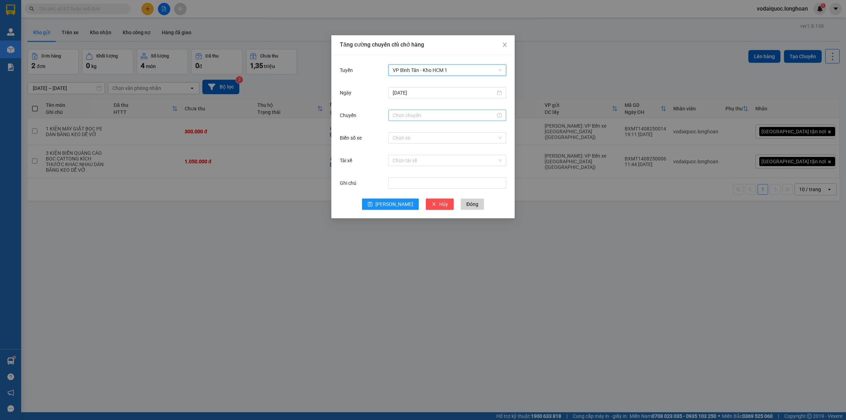
click at [426, 112] on input "Chuyến" at bounding box center [444, 115] width 103 height 8
click at [395, 138] on div "19" at bounding box center [398, 140] width 20 height 10
type input "19:00"
click at [417, 217] on li "OK" at bounding box center [417, 222] width 12 height 12
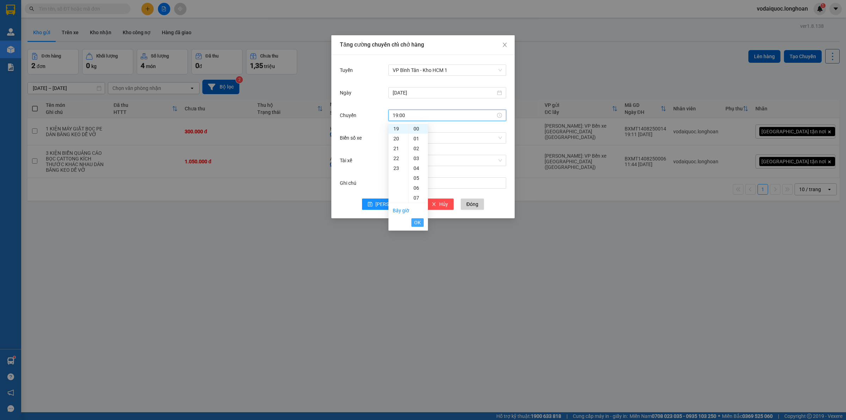
click at [418, 221] on span "OK" at bounding box center [417, 223] width 7 height 8
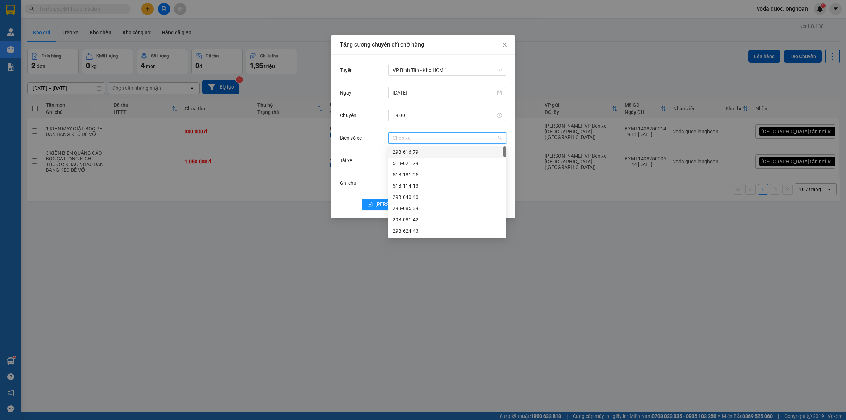
click at [437, 137] on input "Biển số xe" at bounding box center [445, 138] width 104 height 11
type input "080"
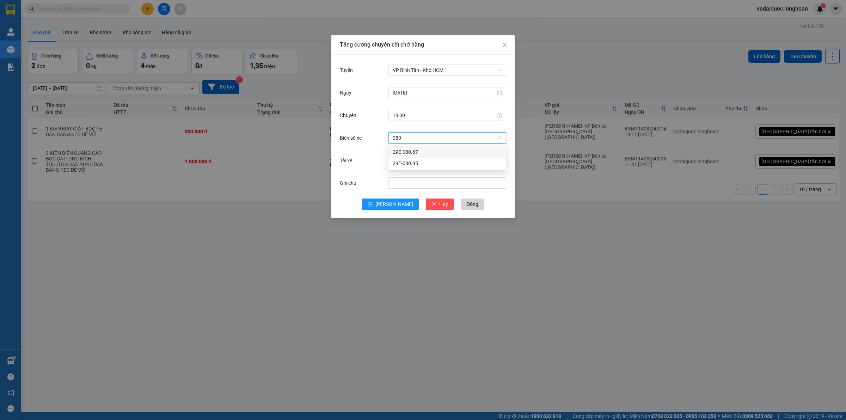
click at [429, 152] on div "29E-080.67" at bounding box center [447, 152] width 109 height 8
click at [410, 159] on input "Tài xế" at bounding box center [445, 160] width 104 height 11
type input "NGHIA"
click at [420, 178] on div "[PERSON_NAME]" at bounding box center [447, 175] width 109 height 8
click at [378, 170] on div "Tài xế [PERSON_NAME]" at bounding box center [423, 164] width 166 height 23
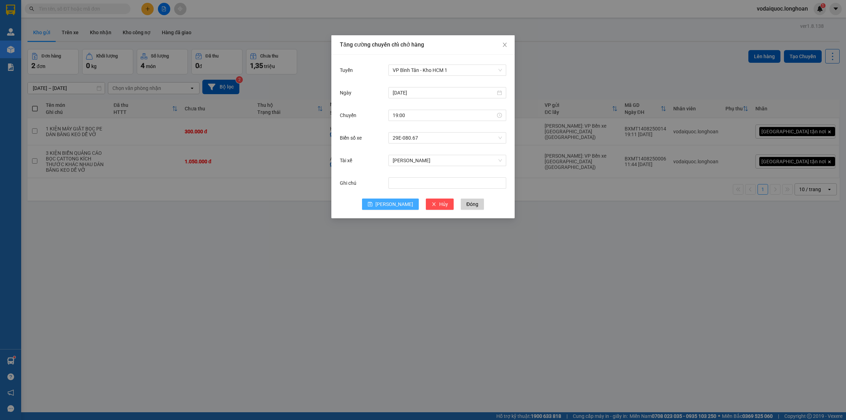
click at [390, 201] on span "[PERSON_NAME]" at bounding box center [394, 204] width 38 height 8
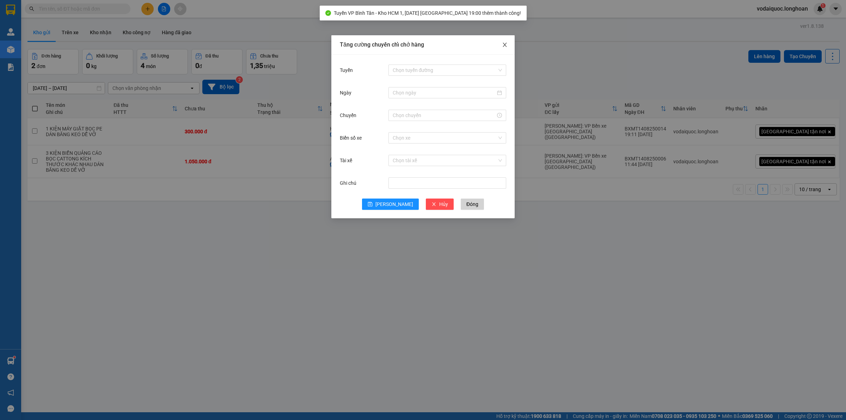
click at [504, 44] on icon "close" at bounding box center [505, 45] width 4 height 4
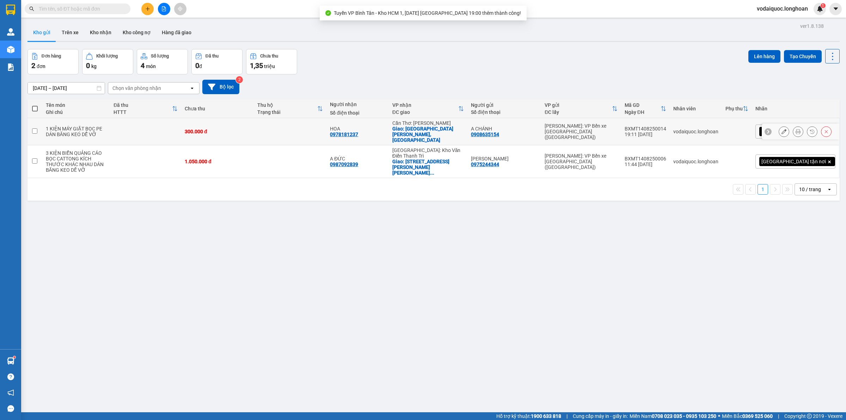
click at [37, 128] on input "checkbox" at bounding box center [34, 130] width 5 height 5
checkbox input "true"
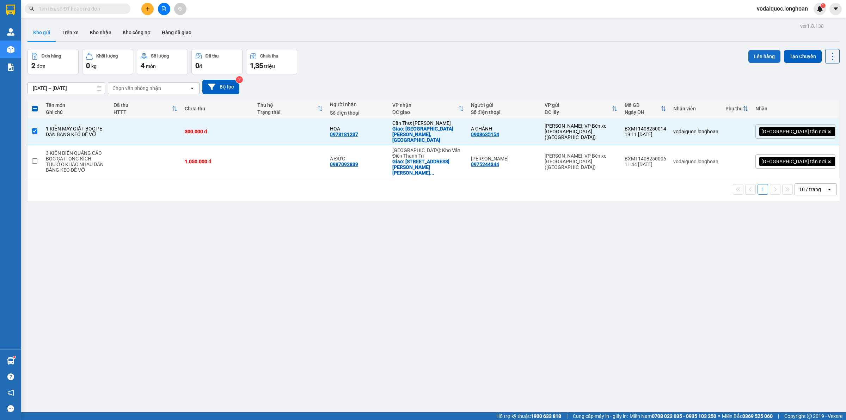
click at [753, 55] on button "Lên hàng" at bounding box center [764, 56] width 32 height 13
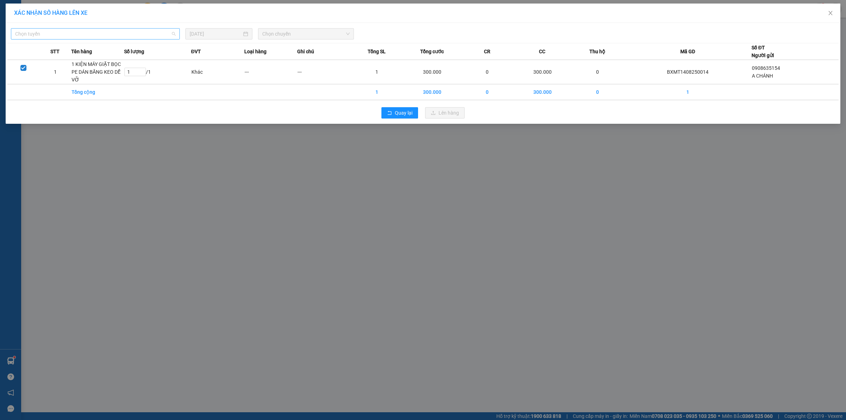
click at [143, 38] on span "Chọn tuyến" at bounding box center [95, 34] width 160 height 11
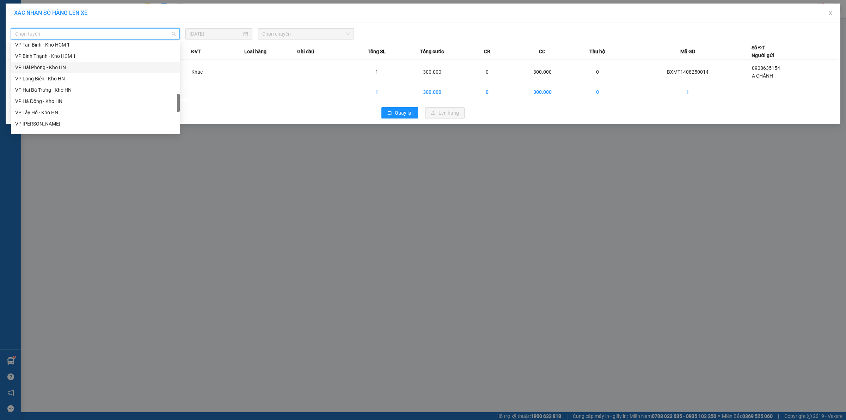
scroll to position [286, 0]
click at [49, 78] on div "VP Bình Tân - Kho HCM 1" at bounding box center [95, 78] width 160 height 8
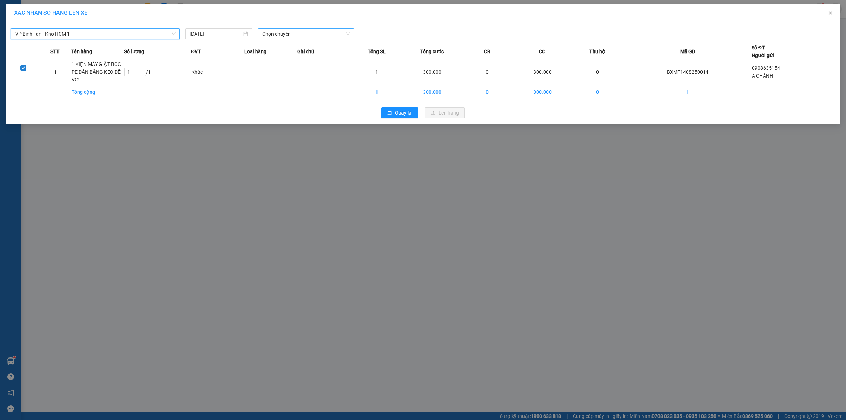
click at [293, 35] on span "Chọn chuyến" at bounding box center [306, 34] width 88 height 11
click at [288, 73] on div "19:00 (TC) - 29E-080.67" at bounding box center [289, 71] width 55 height 8
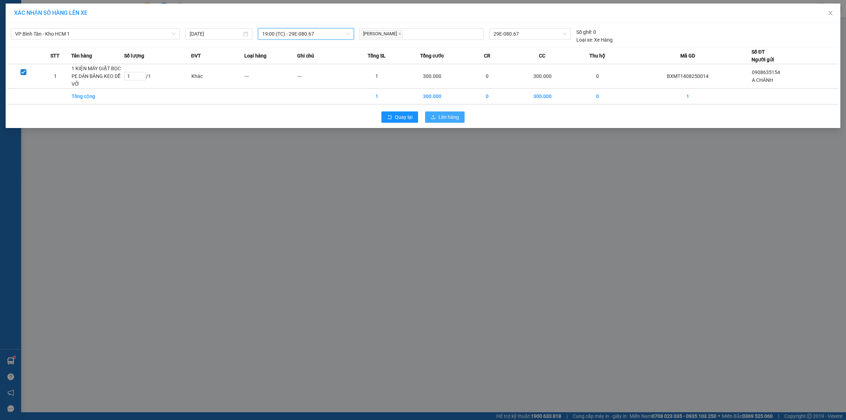
click at [451, 118] on span "Lên hàng" at bounding box center [448, 117] width 20 height 8
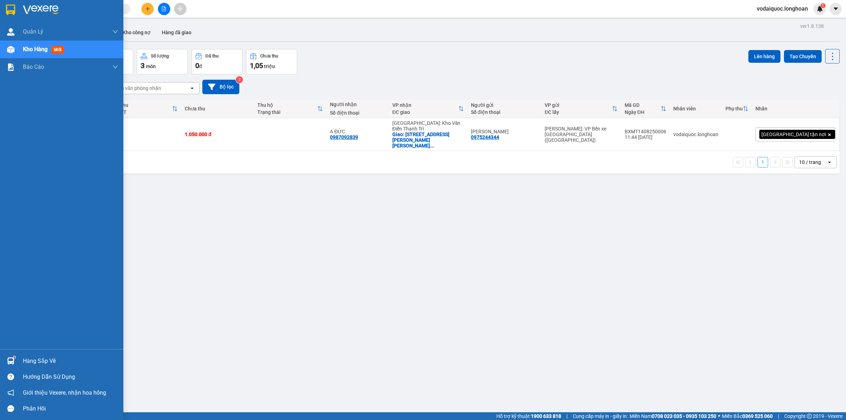
click at [24, 6] on img at bounding box center [41, 10] width 36 height 11
